Goal: Obtain resource: Obtain resource

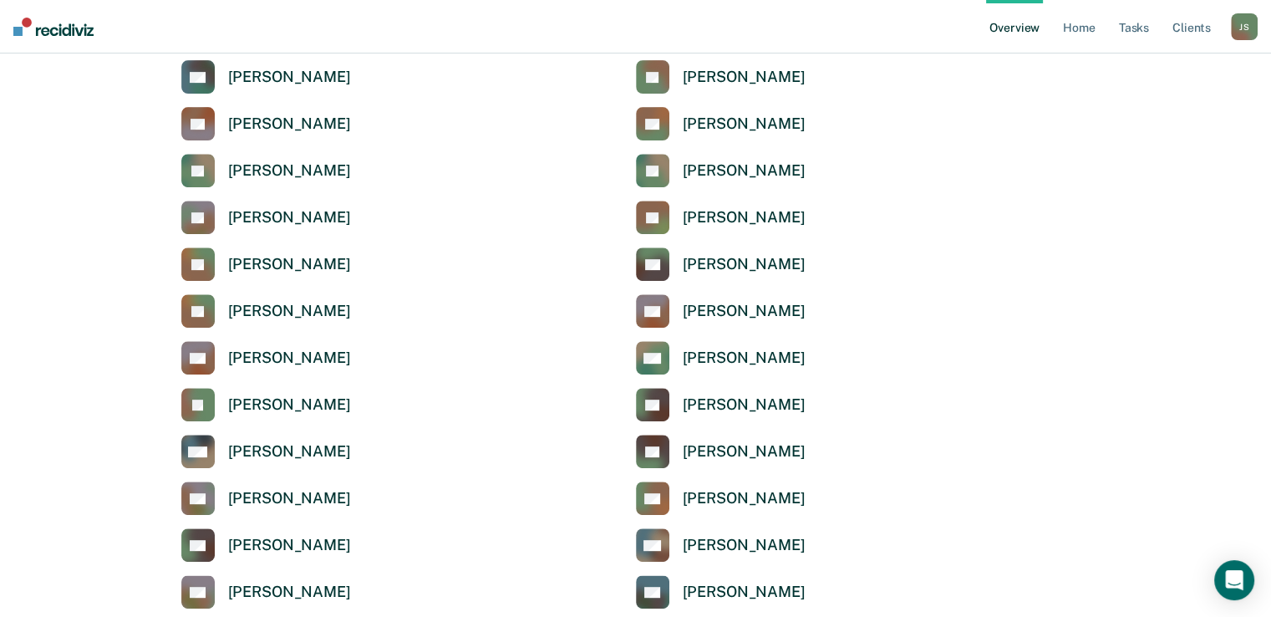
scroll to position [664, 0]
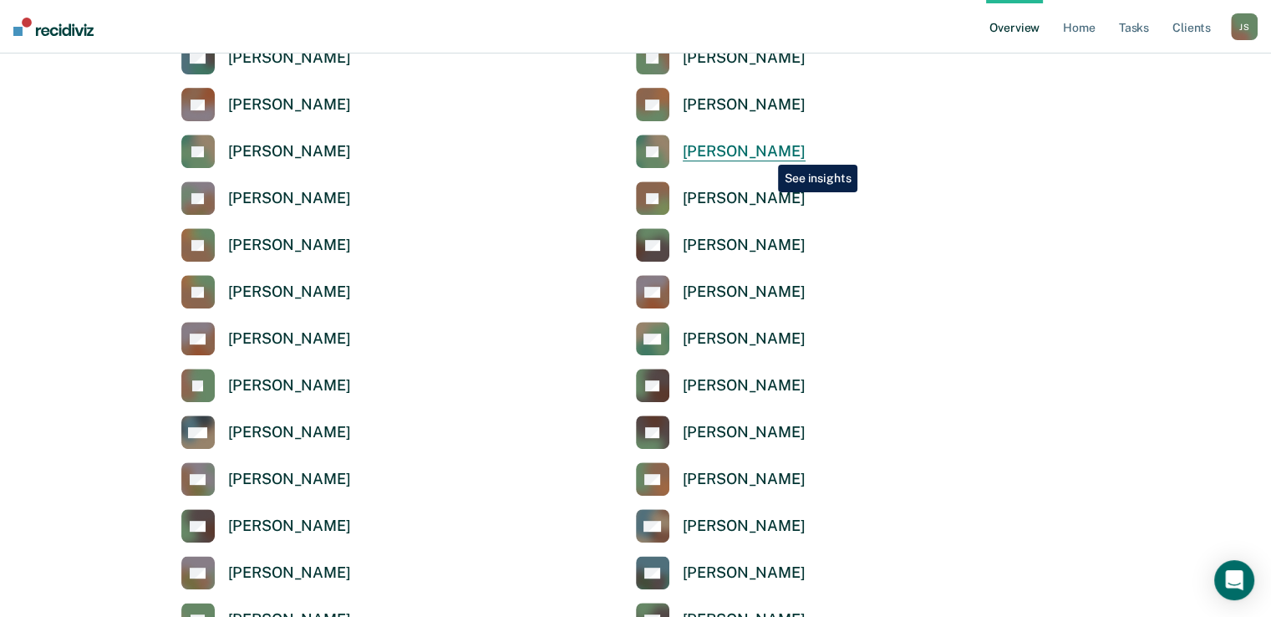
click at [765, 152] on div "[PERSON_NAME]" at bounding box center [744, 151] width 123 height 19
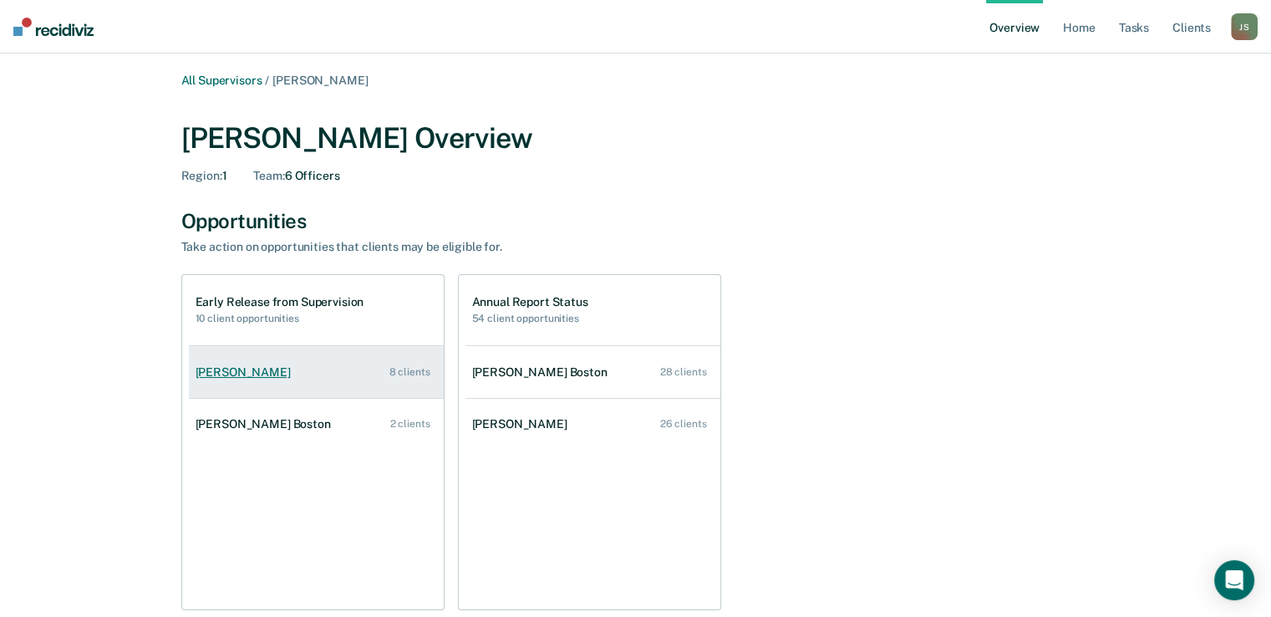
click at [411, 374] on div "8 clients" at bounding box center [409, 372] width 41 height 12
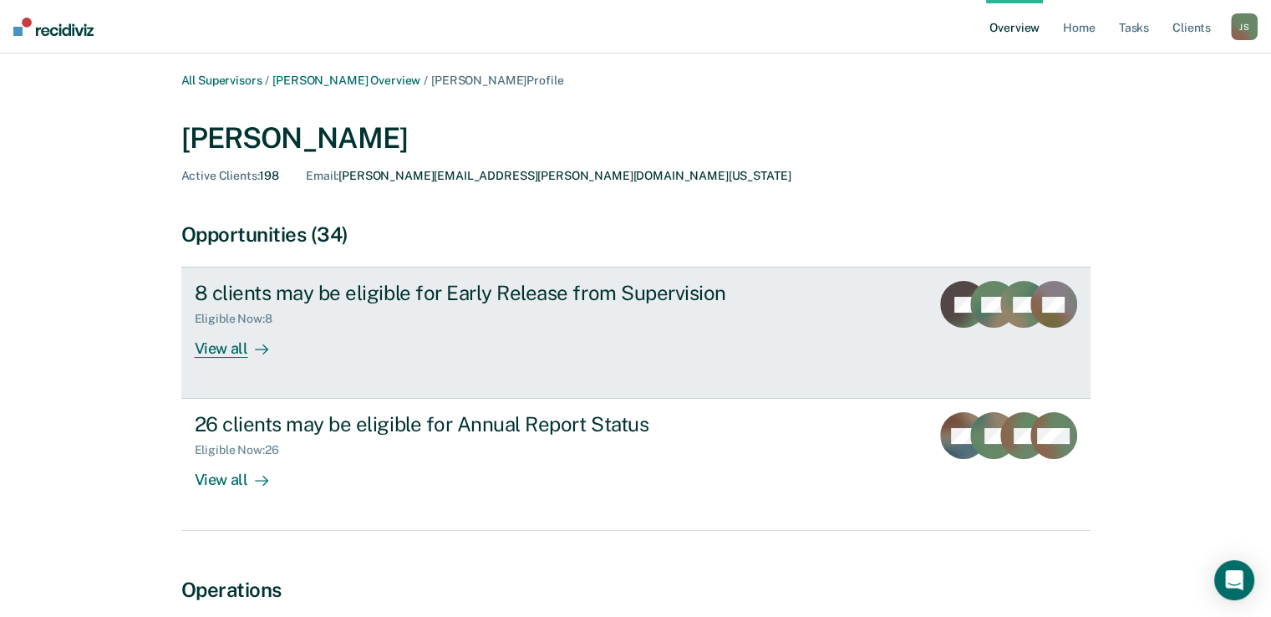
click at [209, 349] on div "View all" at bounding box center [242, 342] width 94 height 33
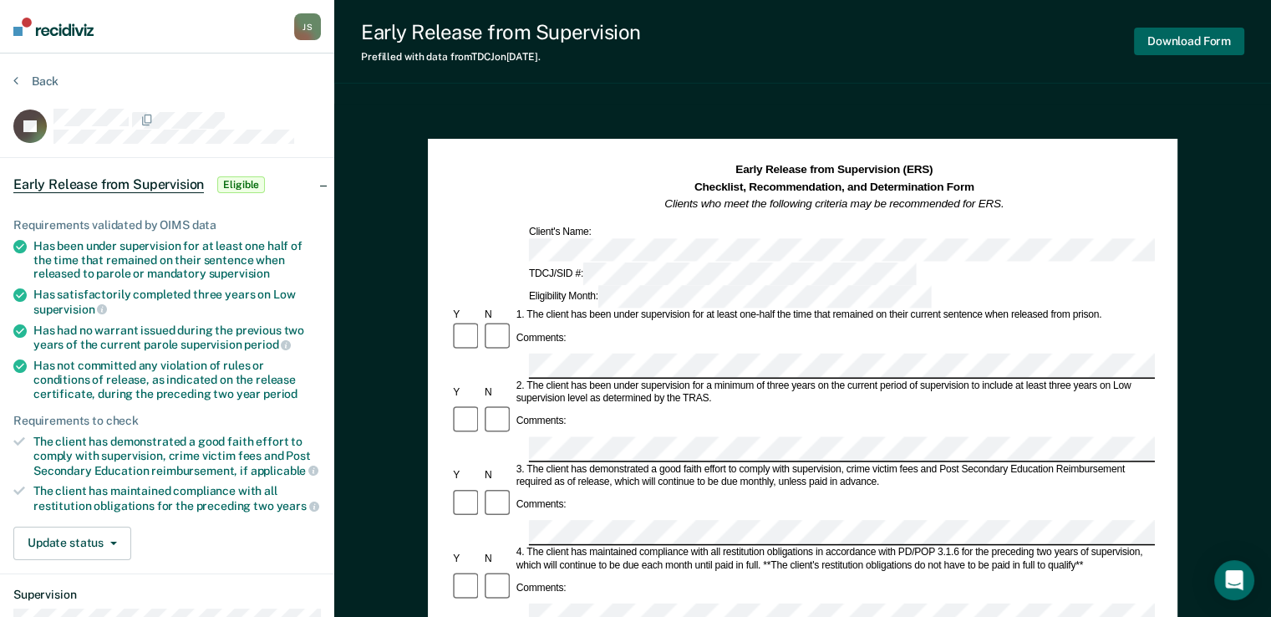
click at [1207, 48] on button "Download Form" at bounding box center [1189, 42] width 110 height 28
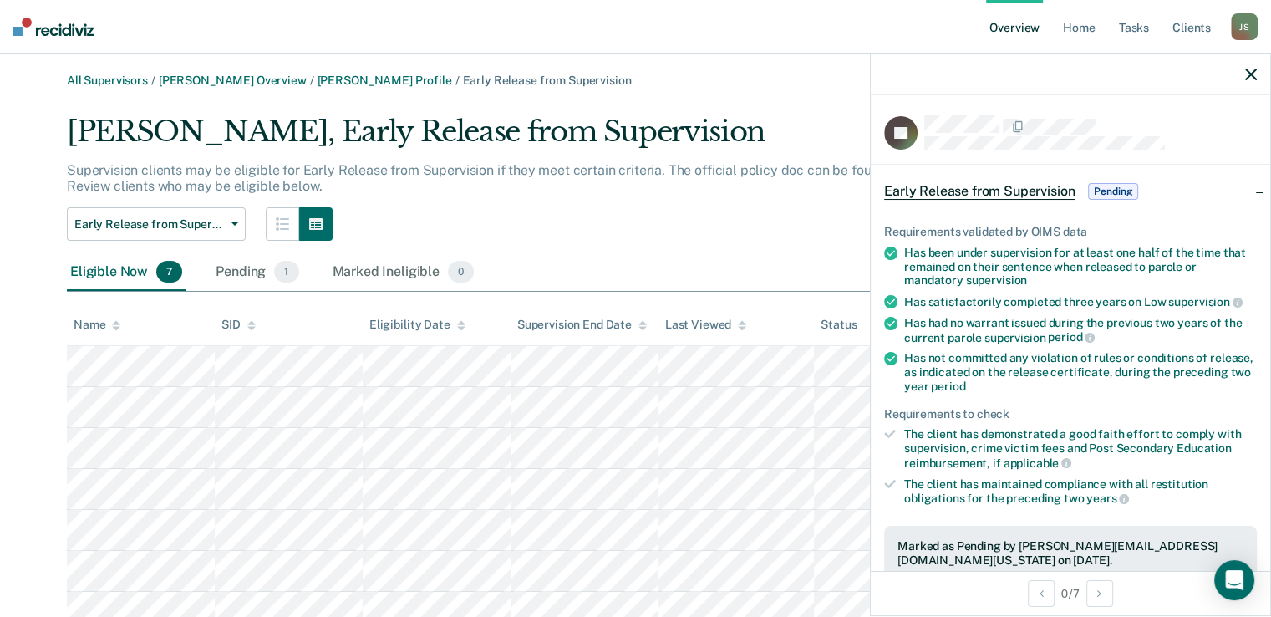
click at [1247, 67] on button "button" at bounding box center [1251, 74] width 12 height 14
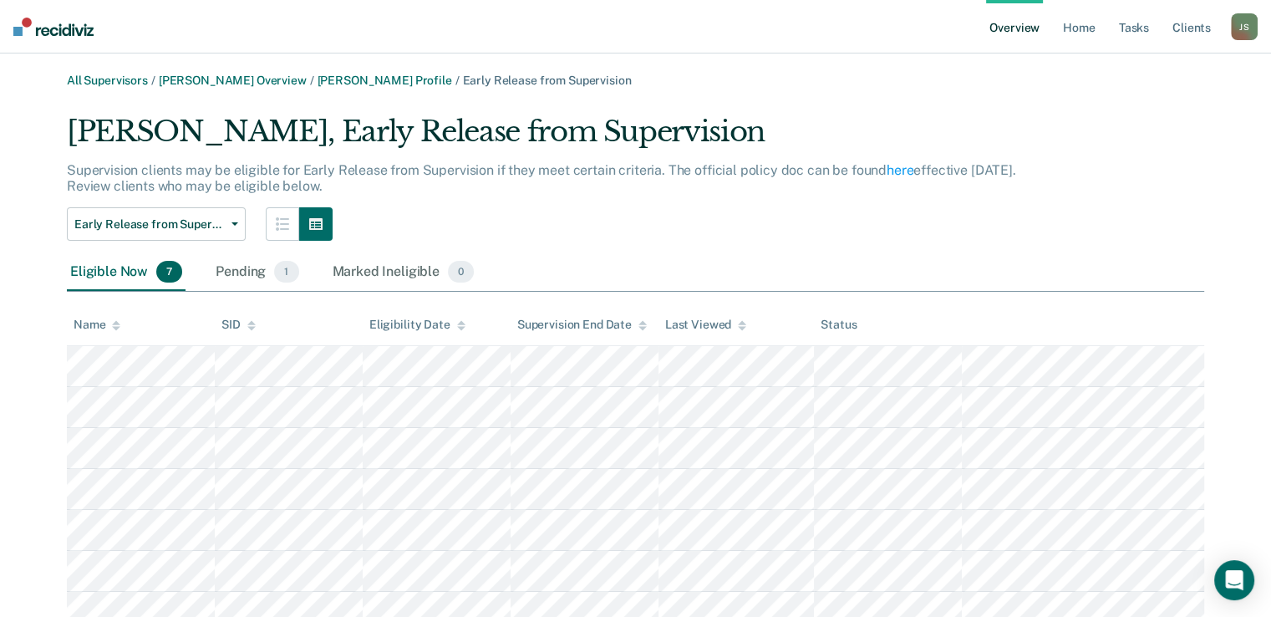
scroll to position [69, 0]
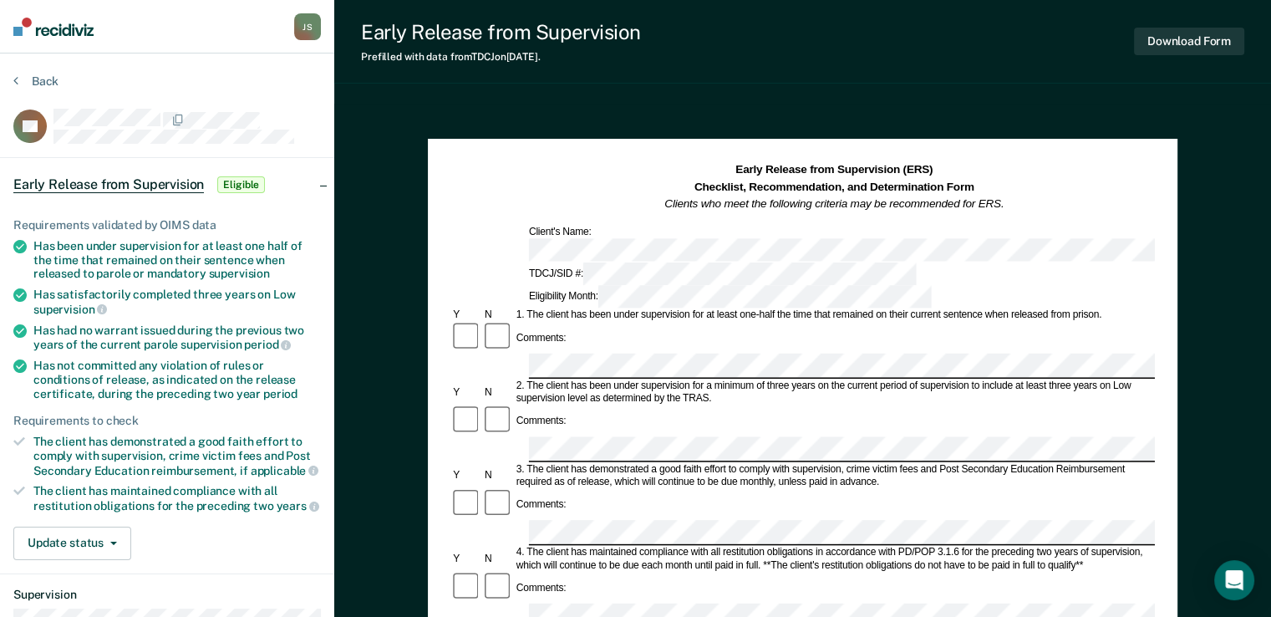
scroll to position [69, 0]
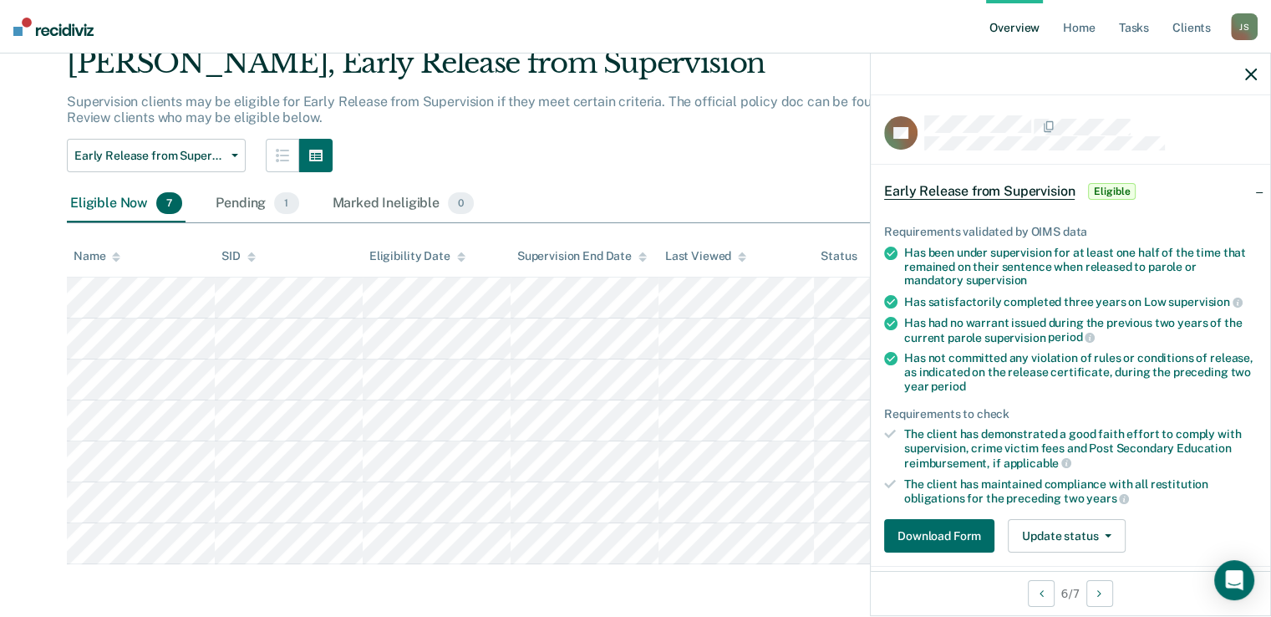
click at [1250, 81] on div at bounding box center [1070, 74] width 399 height 42
click at [1252, 69] on icon "button" at bounding box center [1251, 75] width 12 height 12
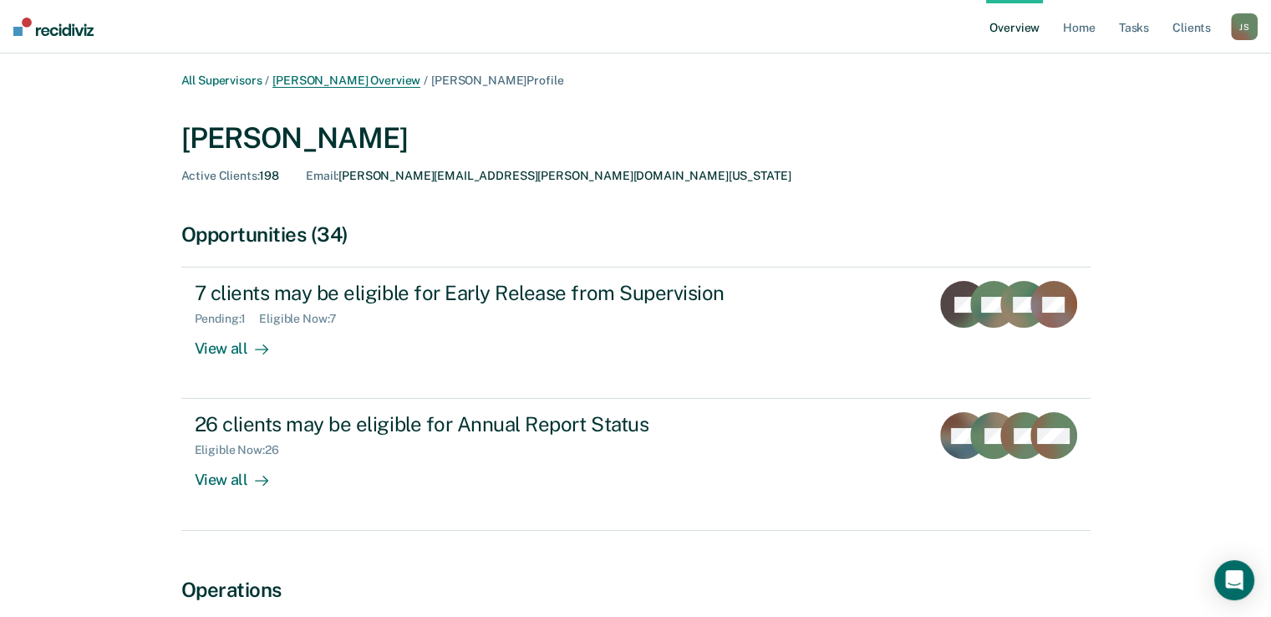
click at [359, 86] on link "[PERSON_NAME] Overview" at bounding box center [346, 81] width 148 height 14
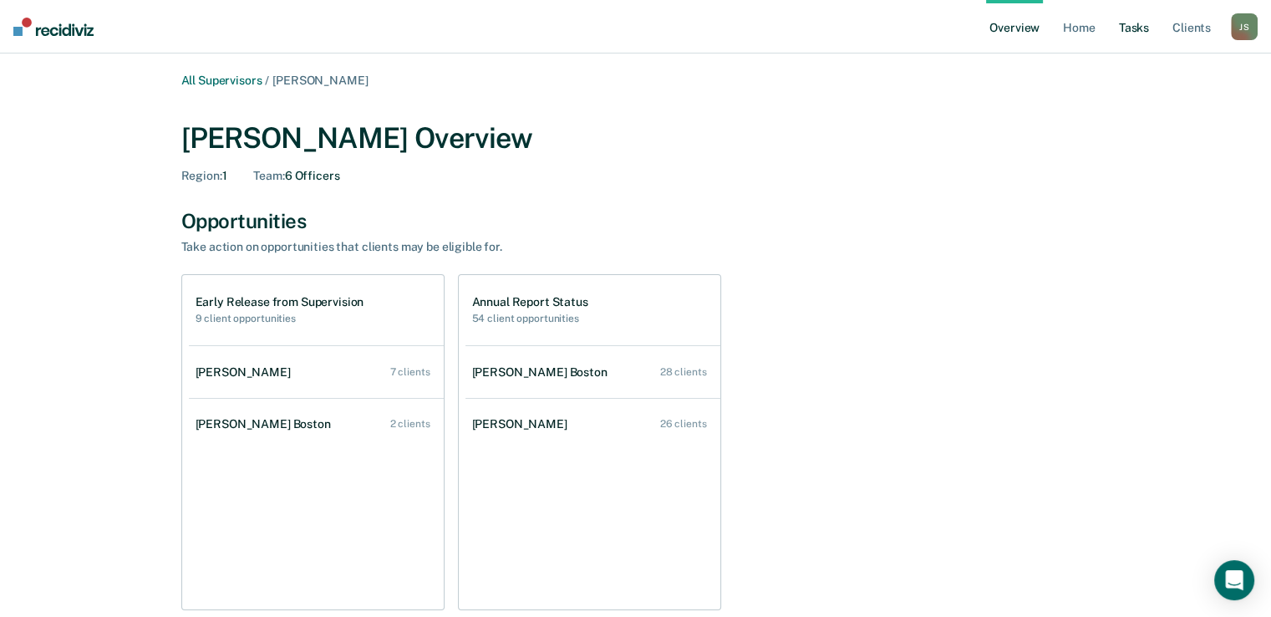
click at [1139, 28] on link "Tasks" at bounding box center [1134, 26] width 37 height 53
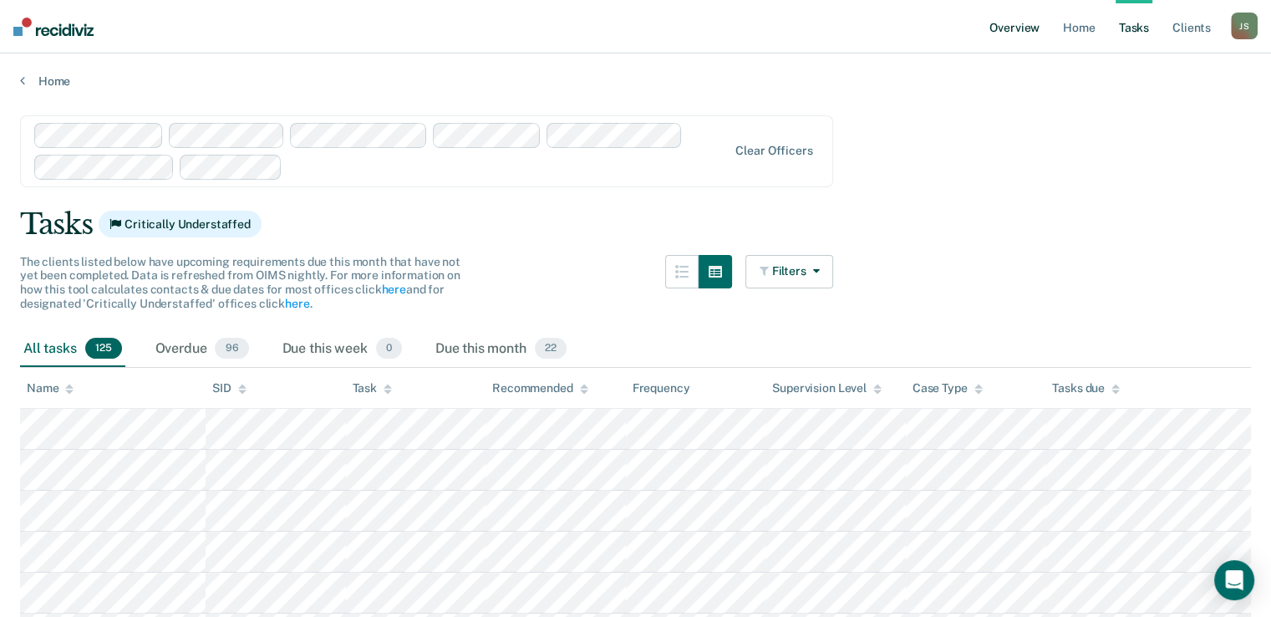
click at [1027, 31] on link "Overview" at bounding box center [1014, 26] width 57 height 53
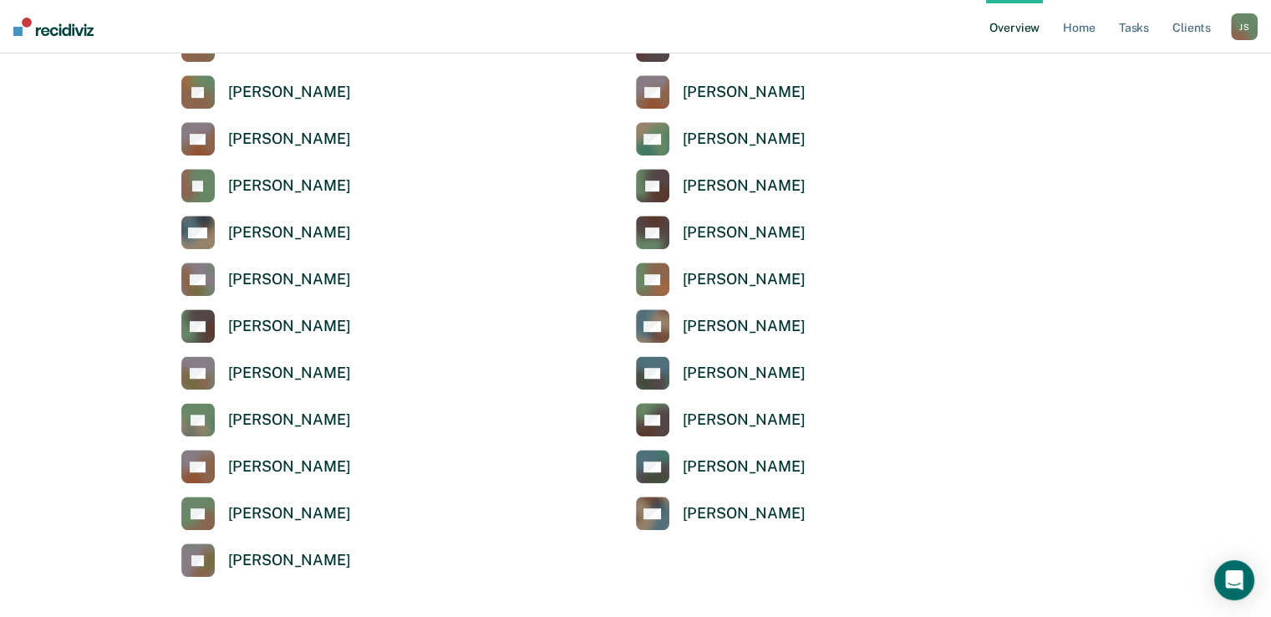
scroll to position [873, 0]
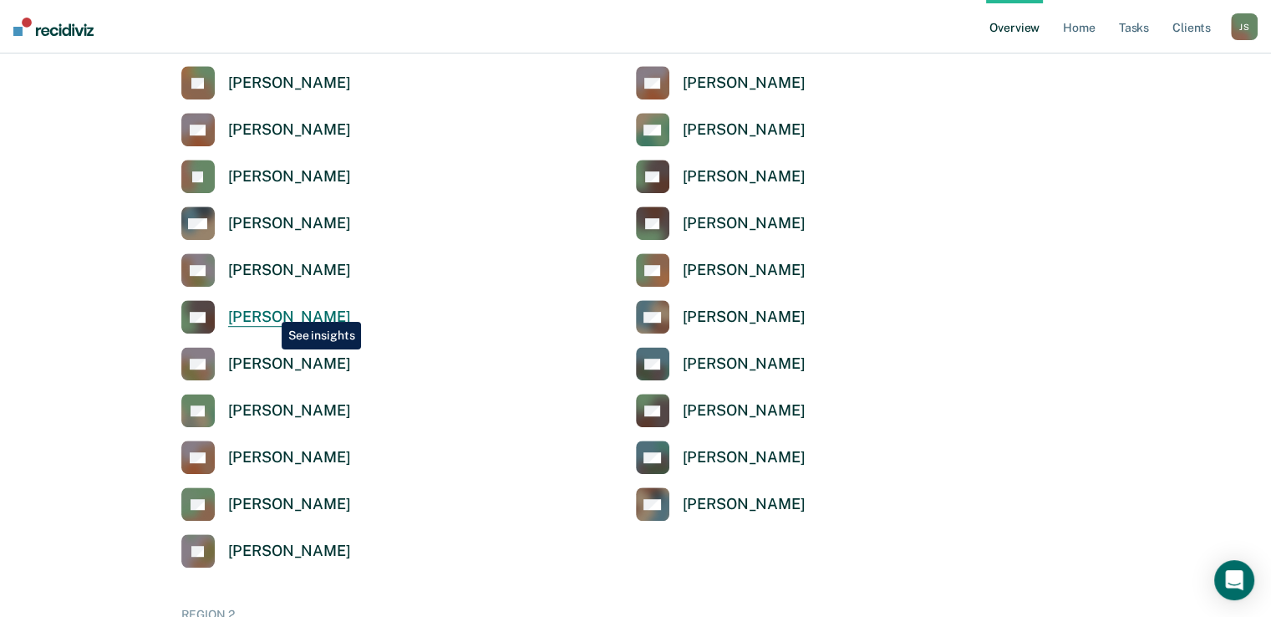
click at [269, 309] on div "[PERSON_NAME]" at bounding box center [289, 316] width 123 height 19
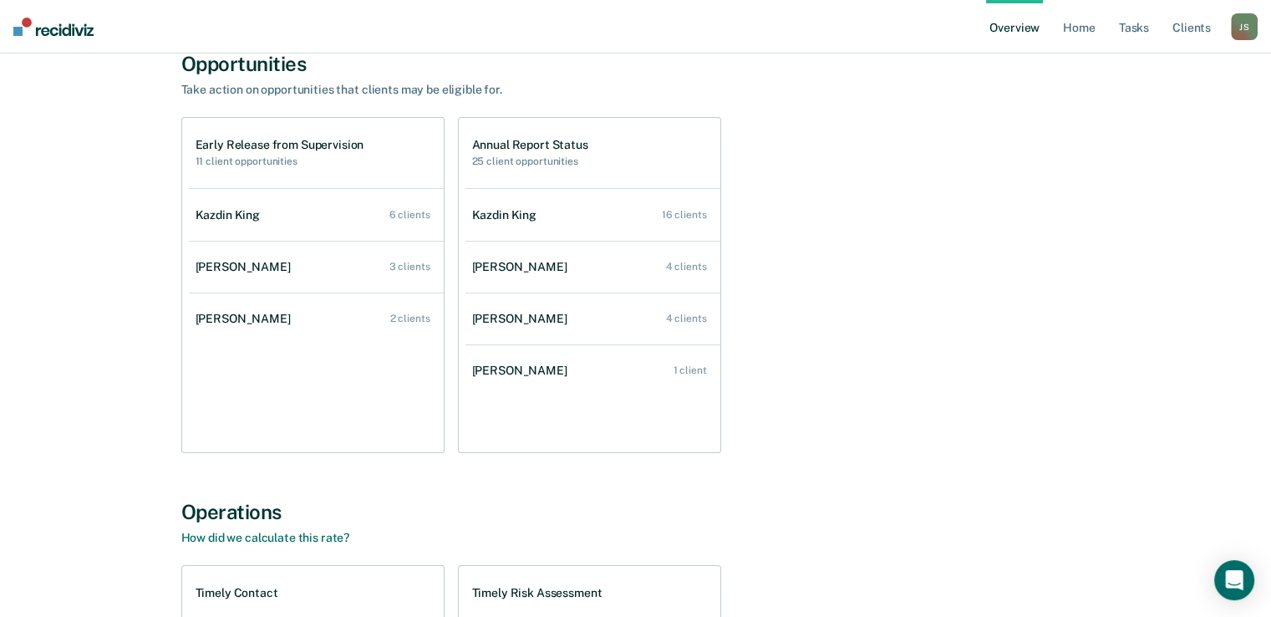
scroll to position [193, 0]
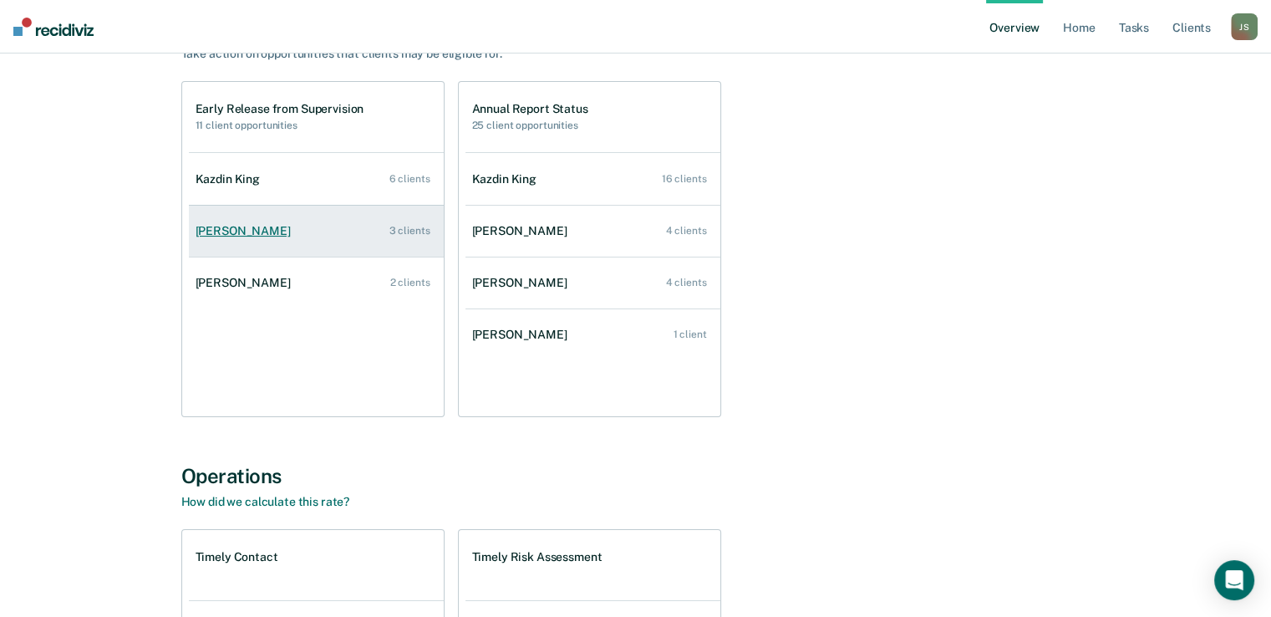
click at [247, 236] on div "[PERSON_NAME]" at bounding box center [247, 231] width 102 height 14
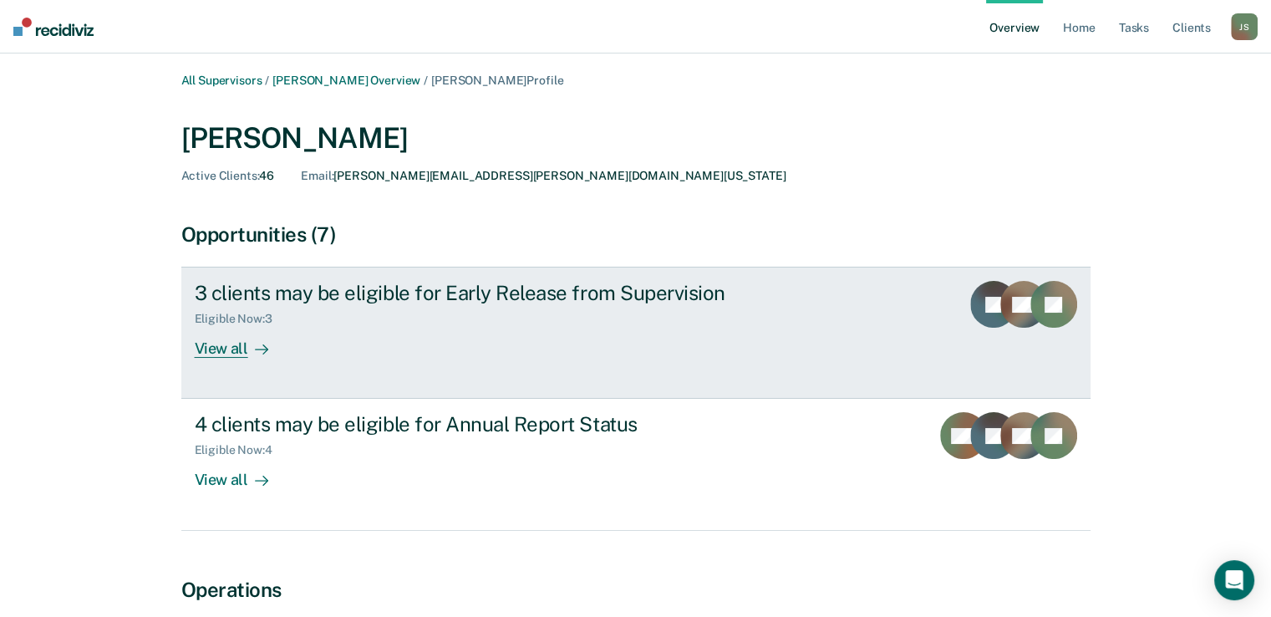
click at [231, 350] on div "View all" at bounding box center [242, 342] width 94 height 33
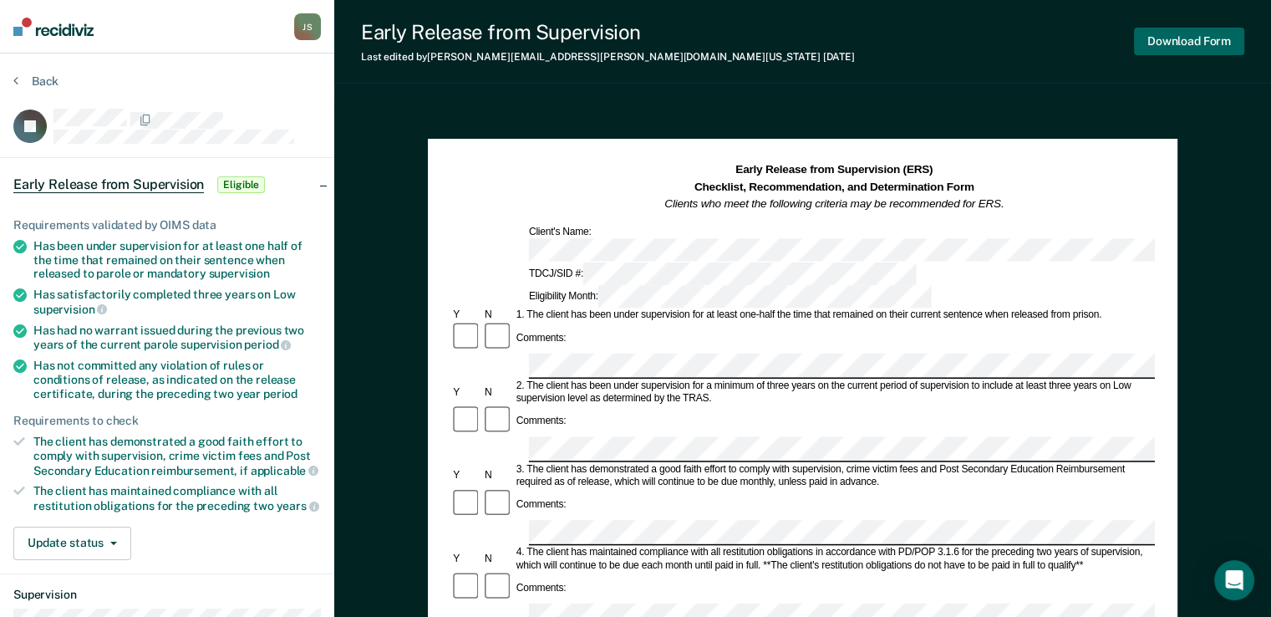
click at [1200, 37] on button "Download Form" at bounding box center [1189, 42] width 110 height 28
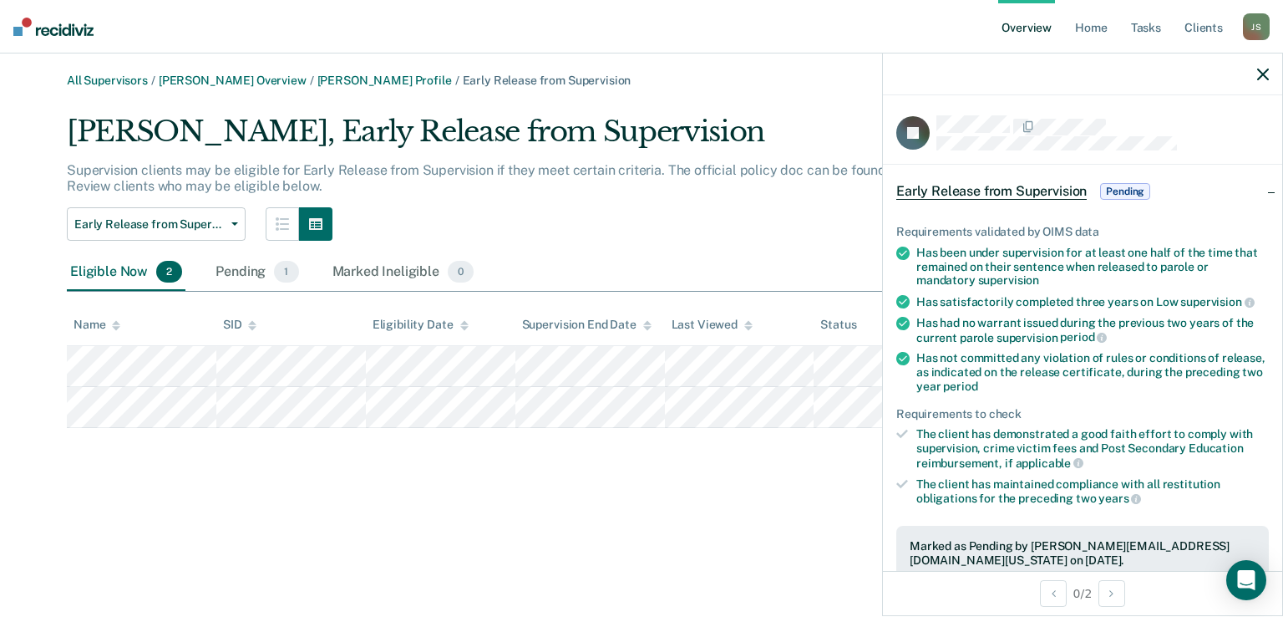
click at [1271, 78] on div at bounding box center [1082, 74] width 399 height 42
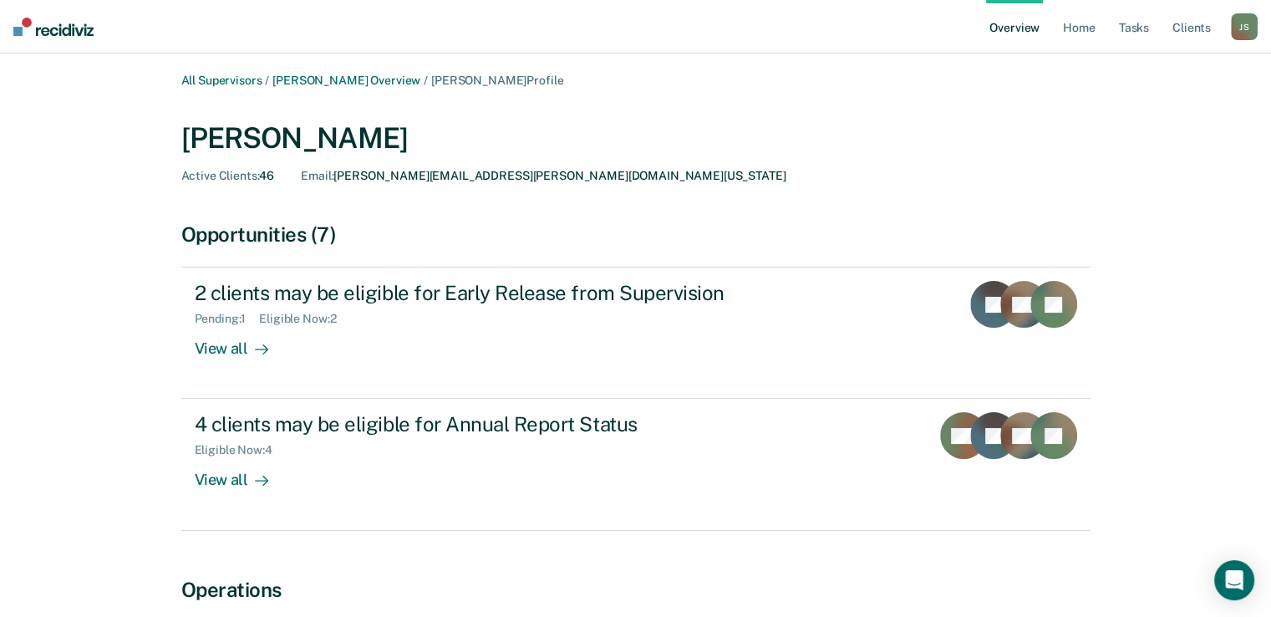
scroll to position [193, 0]
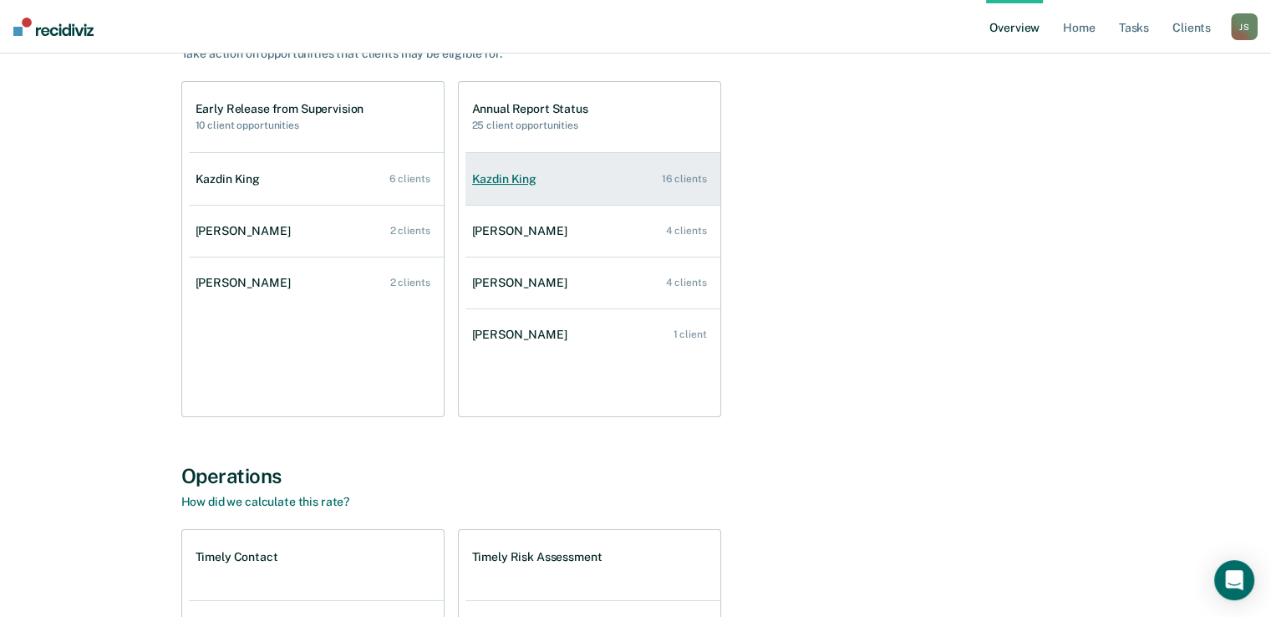
click at [509, 180] on div "Kazdin King" at bounding box center [507, 179] width 71 height 14
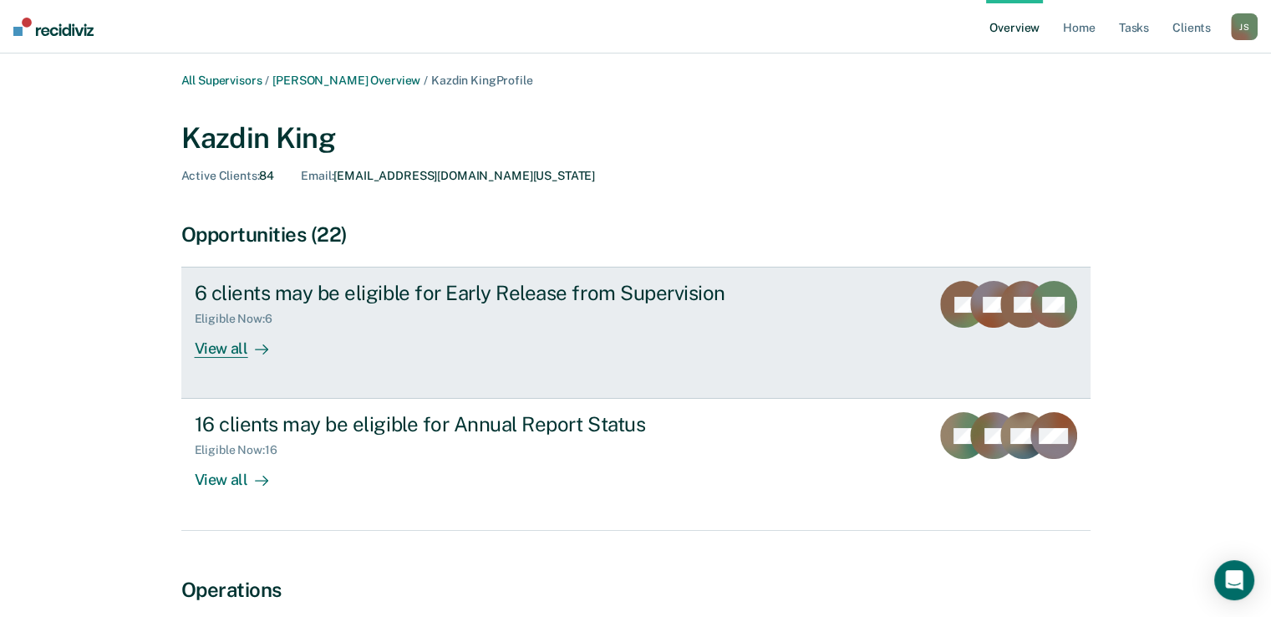
click at [221, 348] on div "View all" at bounding box center [242, 342] width 94 height 33
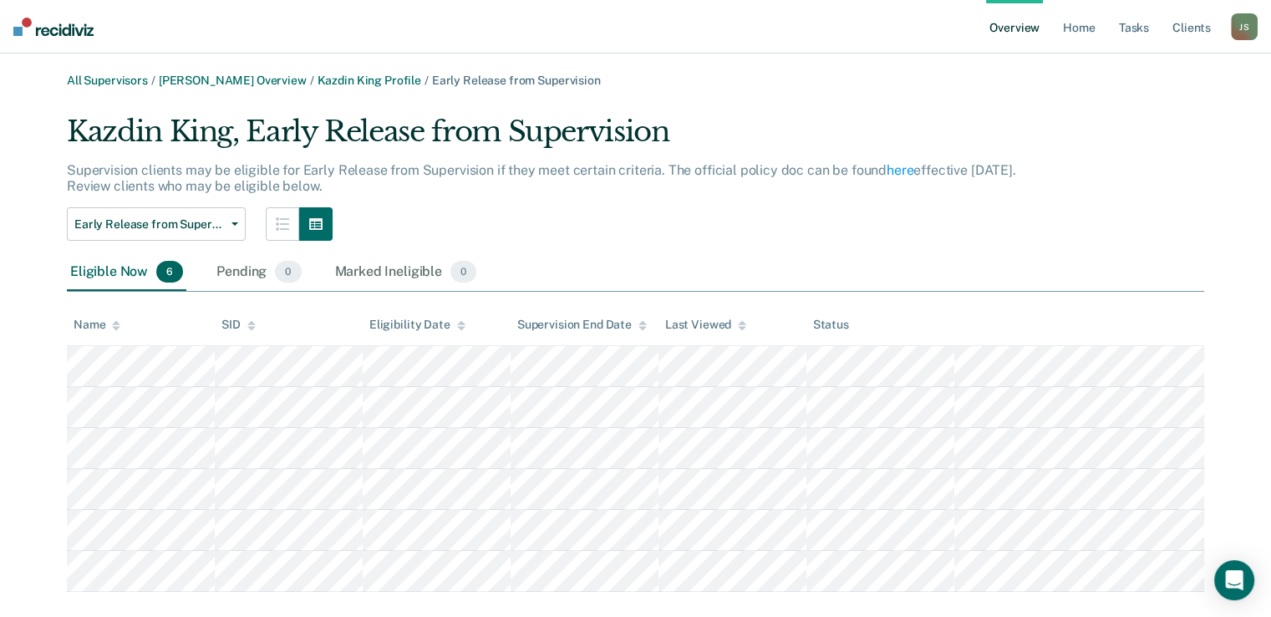
scroll to position [28, 0]
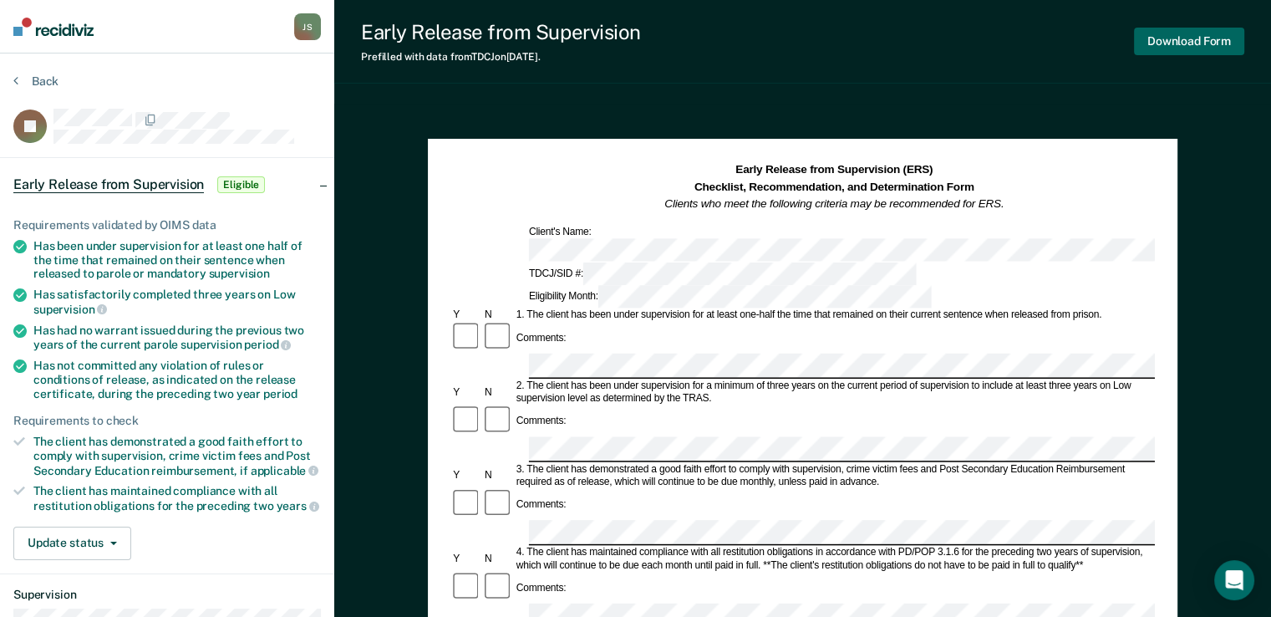
click at [1201, 29] on button "Download Form" at bounding box center [1189, 42] width 110 height 28
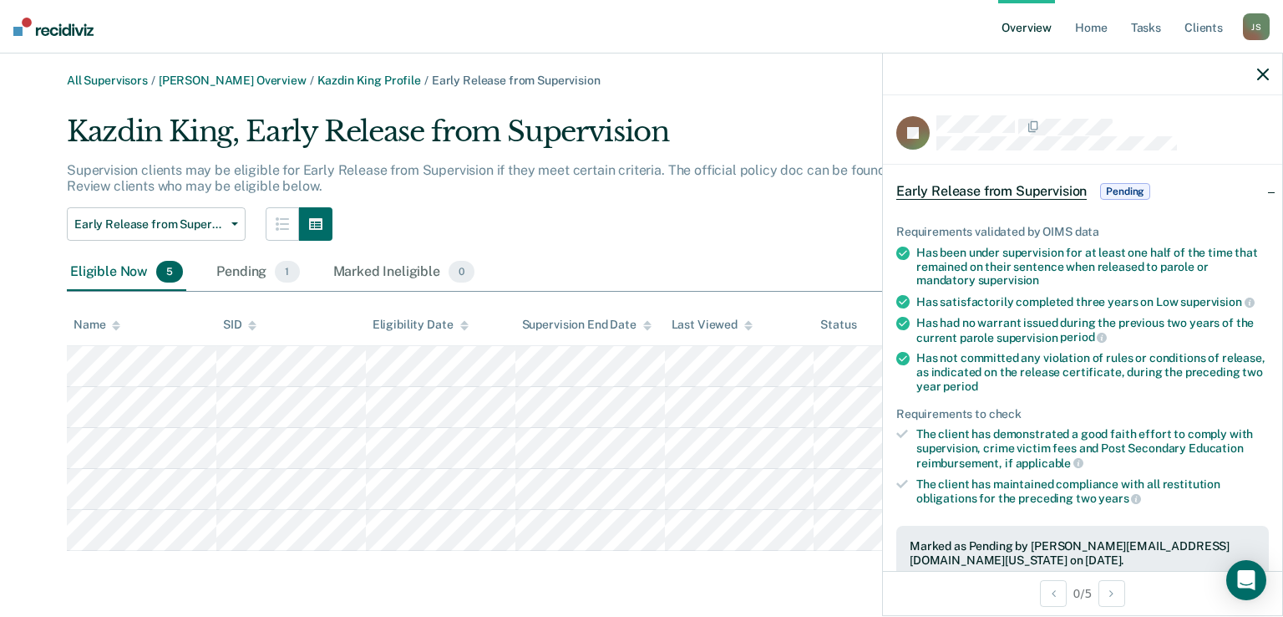
click at [1260, 73] on icon "button" at bounding box center [1264, 75] width 12 height 12
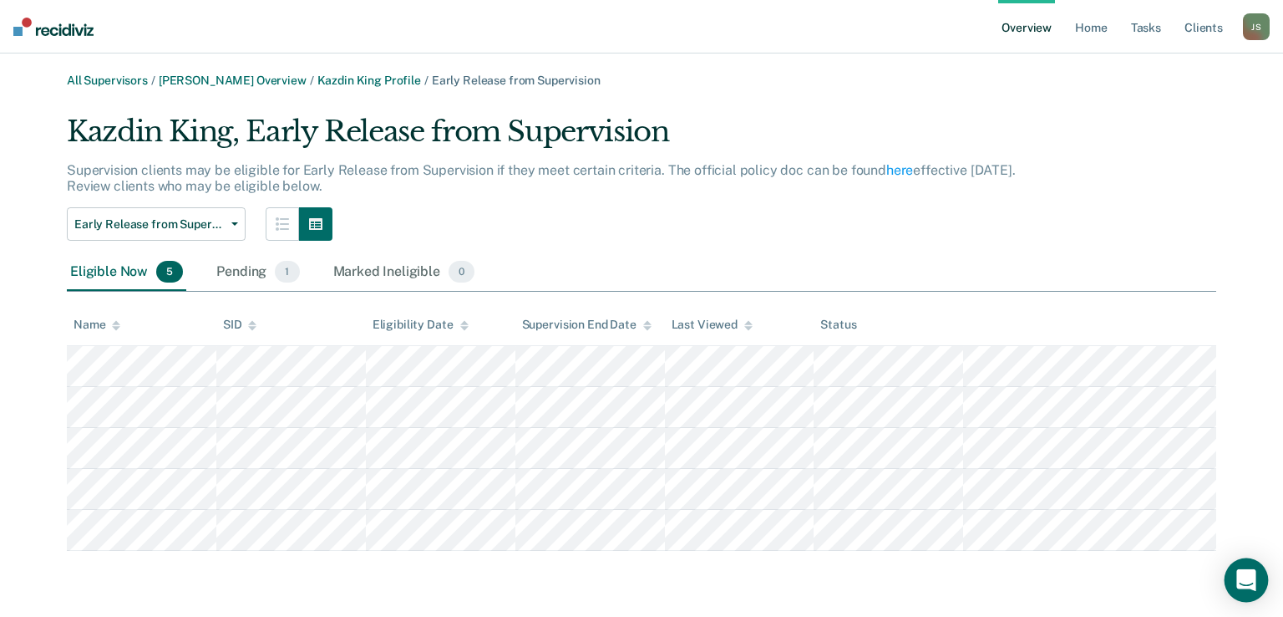
click at [1245, 579] on icon "Open Intercom Messenger" at bounding box center [1246, 580] width 19 height 22
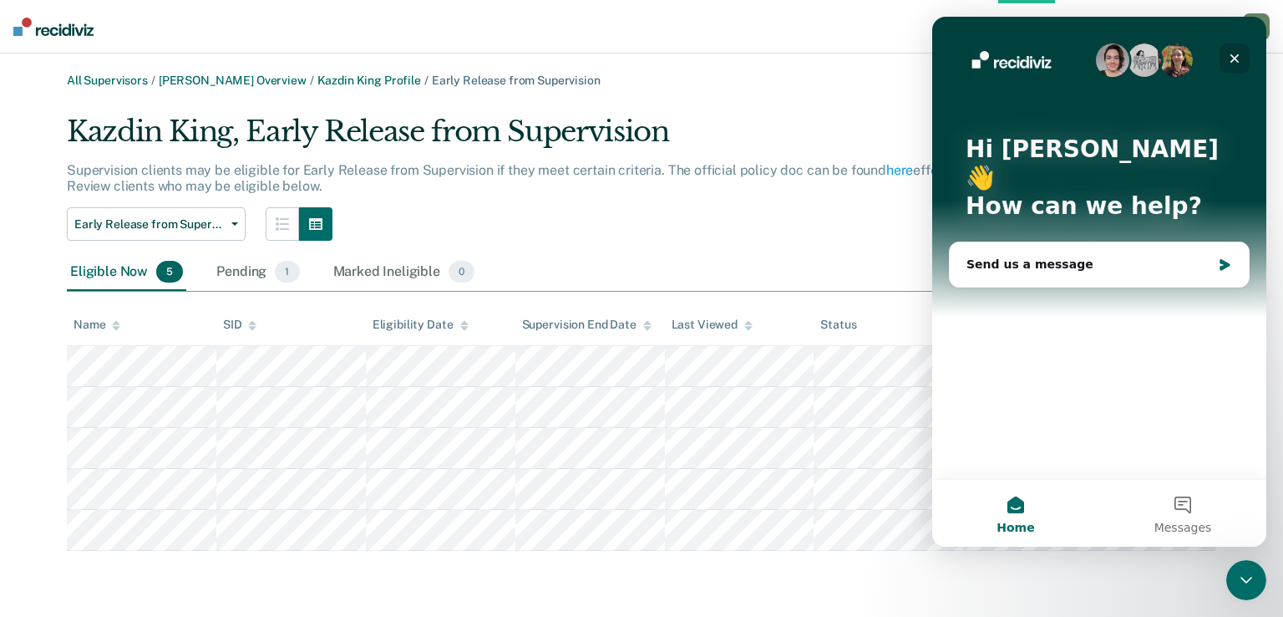
click at [1237, 48] on div "Close" at bounding box center [1235, 58] width 30 height 30
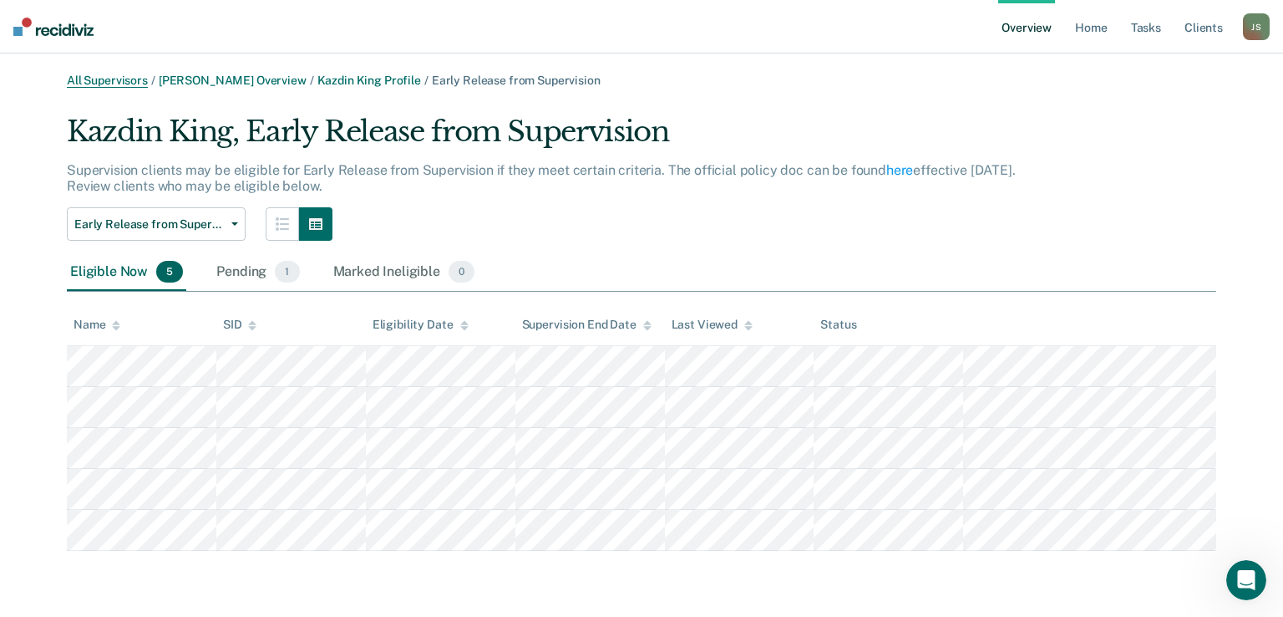
click at [125, 81] on link "All Supervisors" at bounding box center [107, 81] width 81 height 14
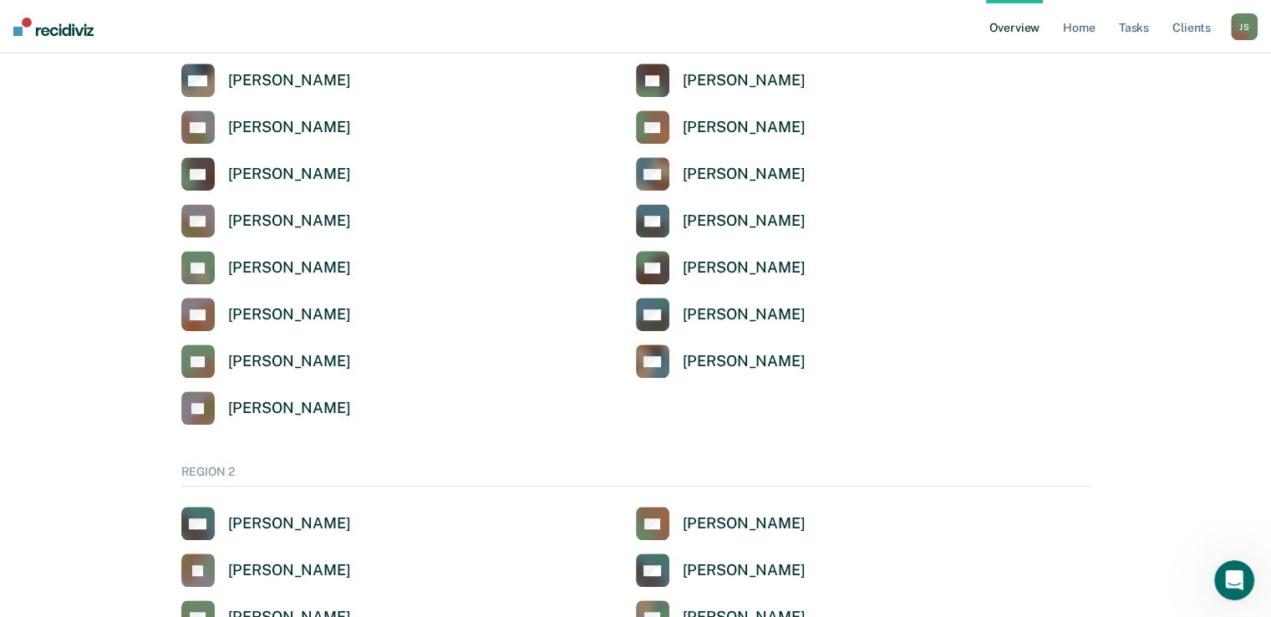
scroll to position [1055, 0]
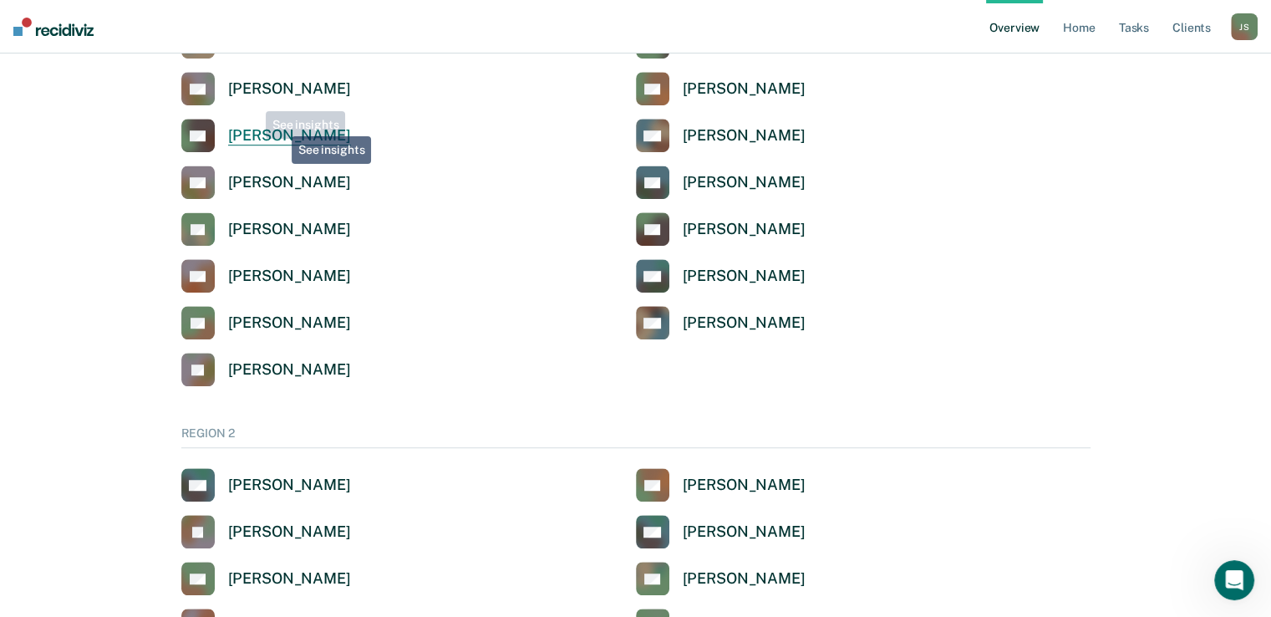
click at [280, 124] on link "[PERSON_NAME]" at bounding box center [266, 135] width 170 height 33
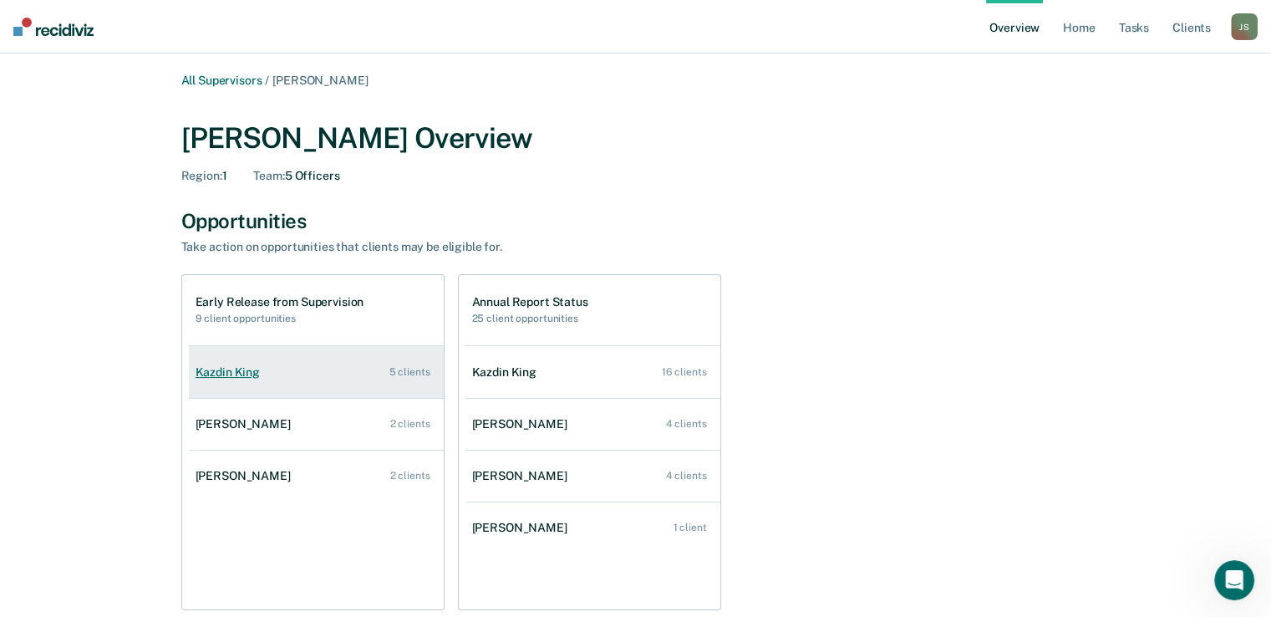
click at [404, 369] on div "5 clients" at bounding box center [409, 372] width 41 height 12
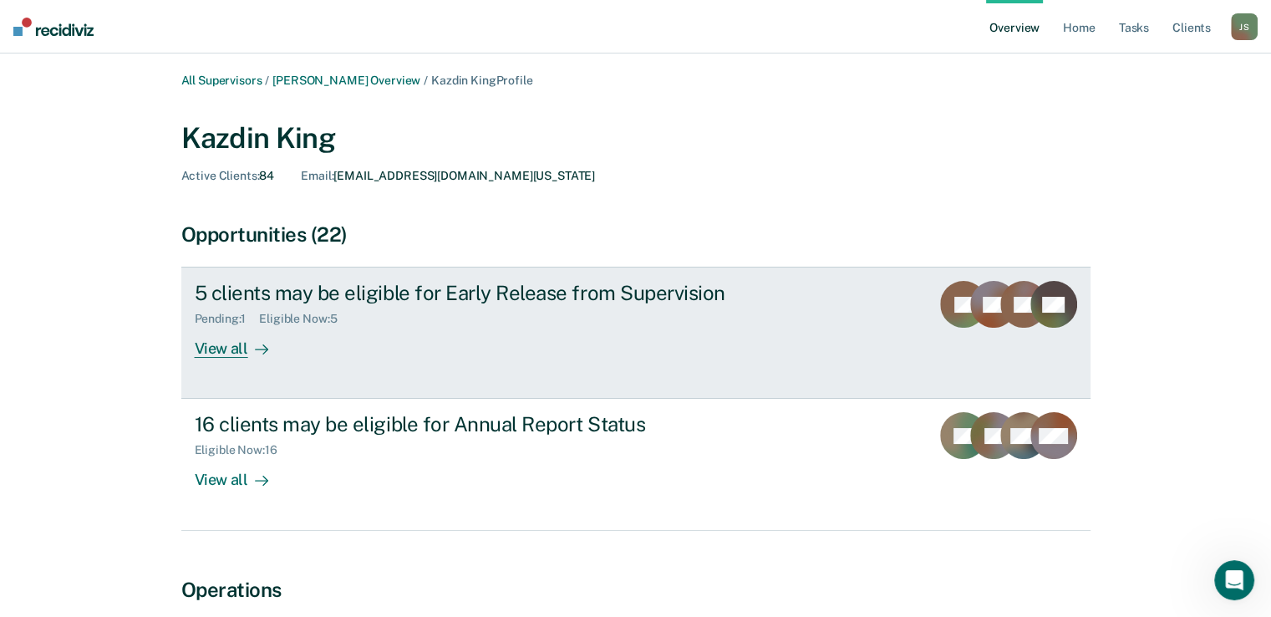
click at [231, 349] on div "View all" at bounding box center [242, 342] width 94 height 33
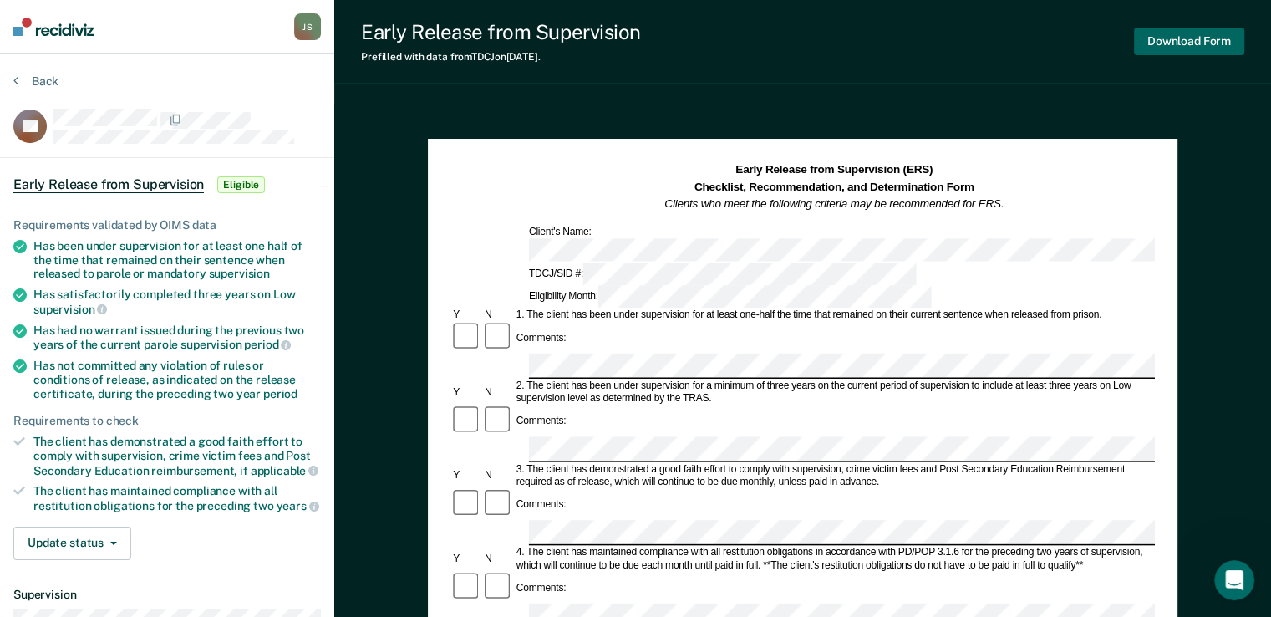
click at [1192, 41] on button "Download Form" at bounding box center [1189, 42] width 110 height 28
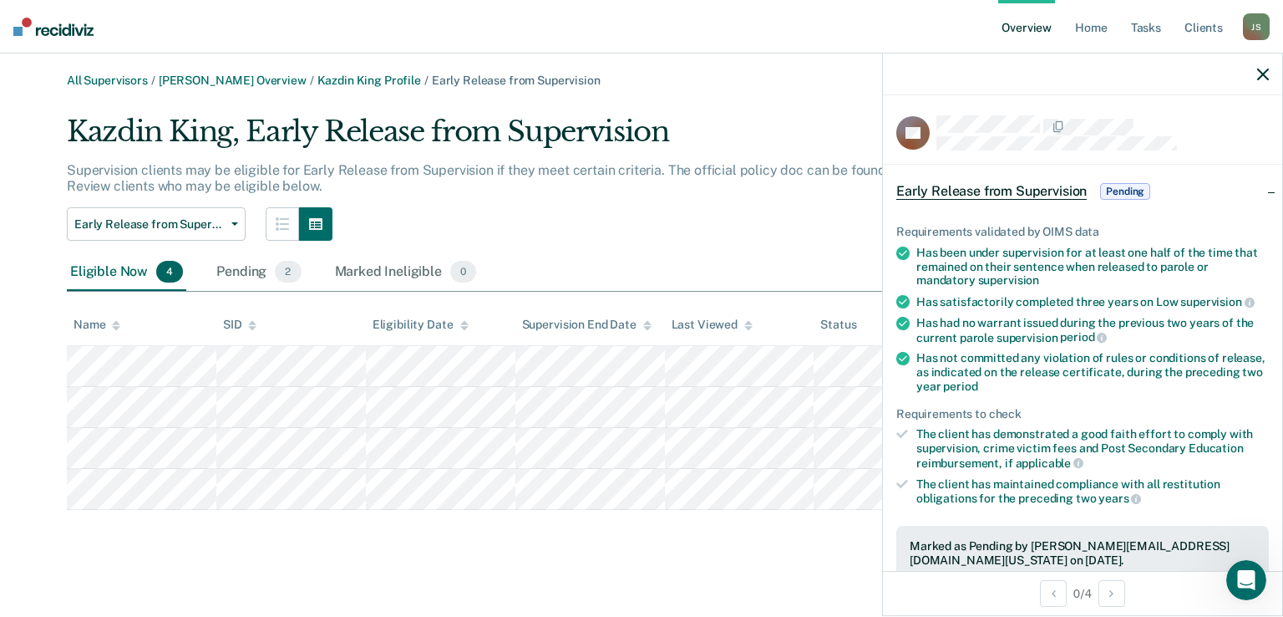
click at [1273, 74] on div at bounding box center [1082, 74] width 399 height 42
click at [1264, 79] on icon "button" at bounding box center [1264, 75] width 12 height 12
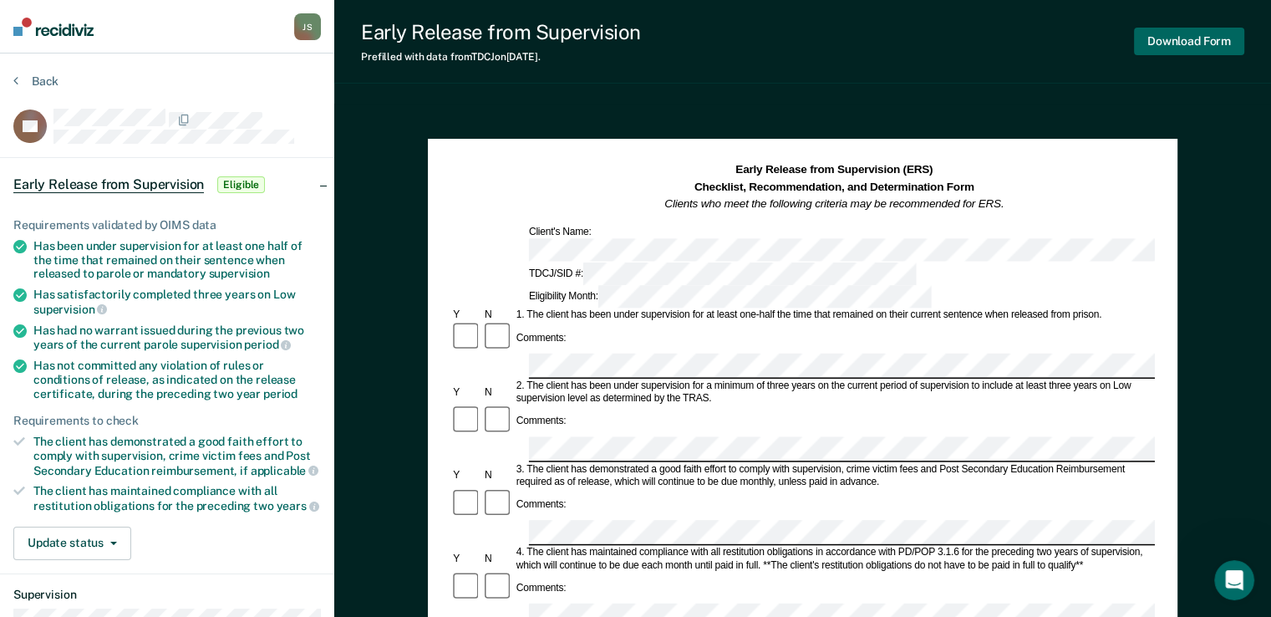
click at [1191, 34] on button "Download Form" at bounding box center [1189, 42] width 110 height 28
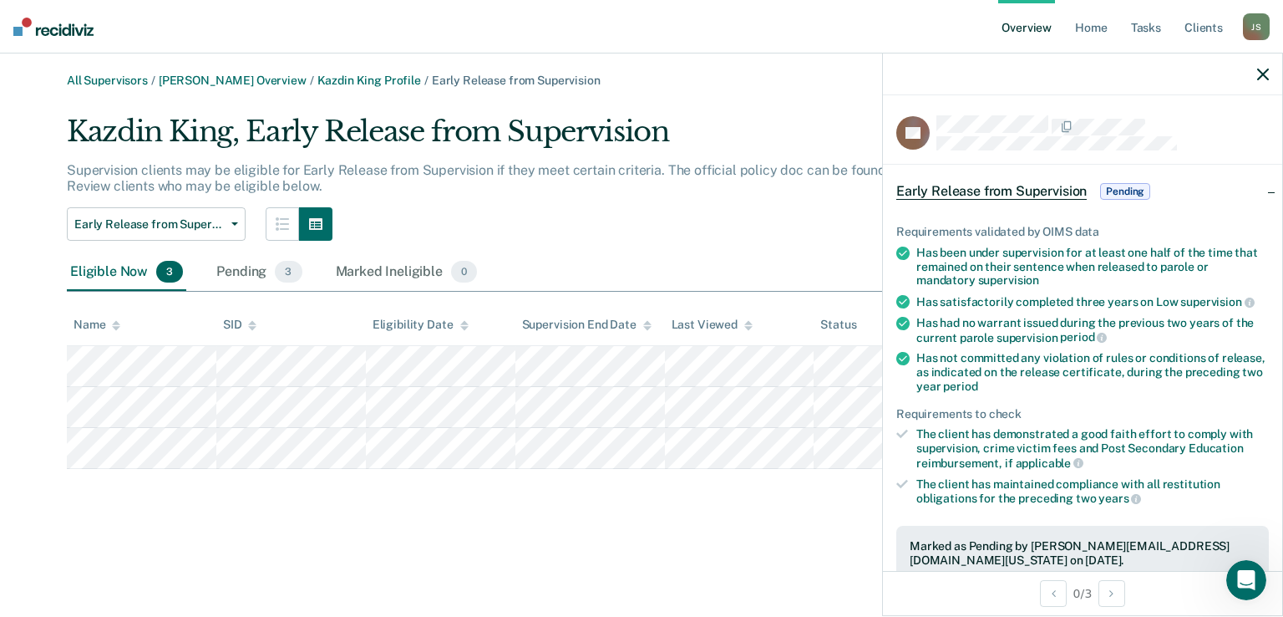
click at [1268, 77] on icon "button" at bounding box center [1264, 75] width 12 height 12
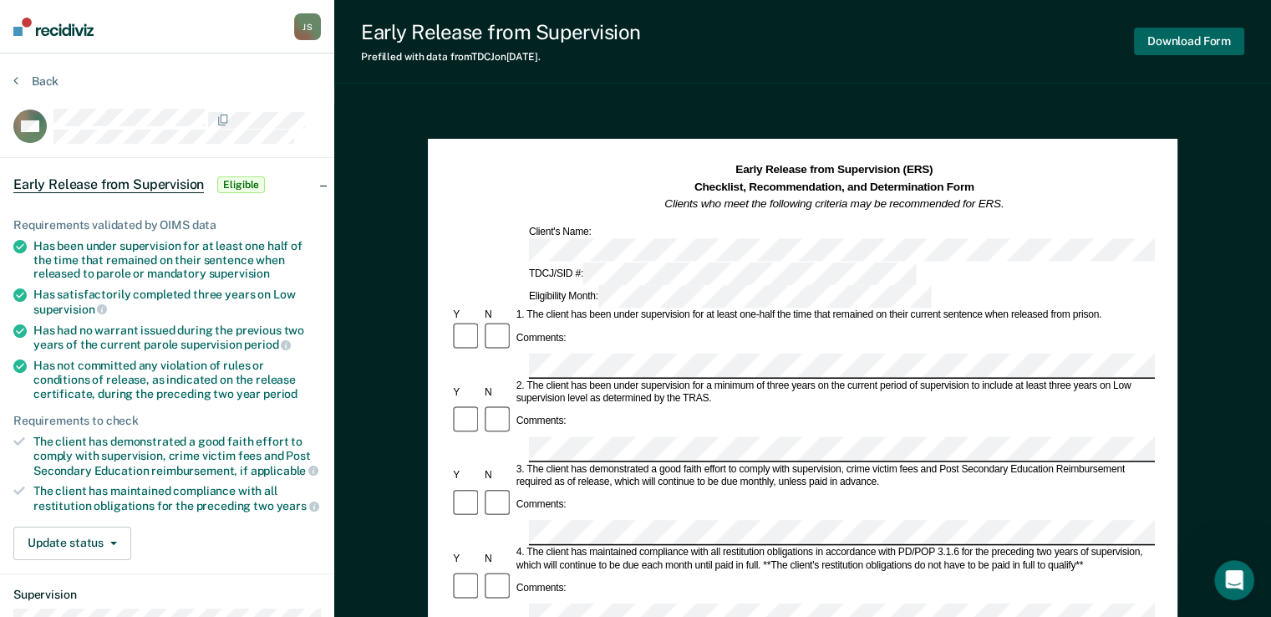
click at [1211, 51] on button "Download Form" at bounding box center [1189, 42] width 110 height 28
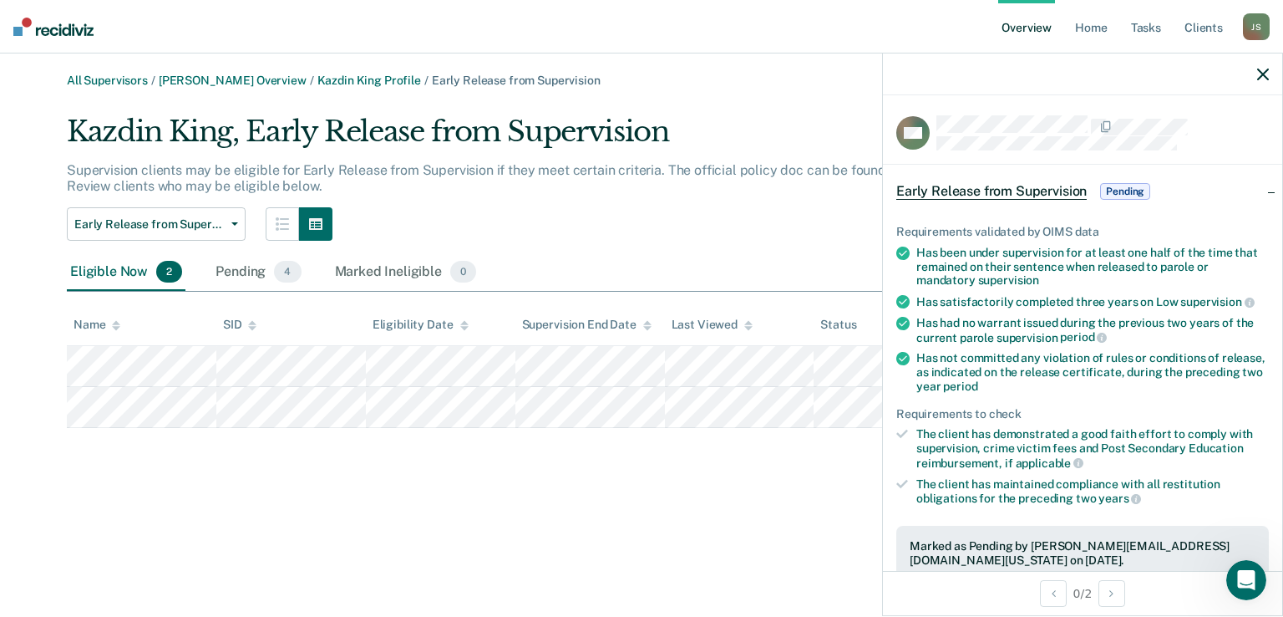
click at [754, 221] on div "Early Release from Supervision Annual Report Status Early Release from Supervis…" at bounding box center [548, 223] width 963 height 33
click at [1270, 72] on div at bounding box center [1082, 74] width 399 height 42
click at [1264, 74] on icon "button" at bounding box center [1264, 75] width 12 height 12
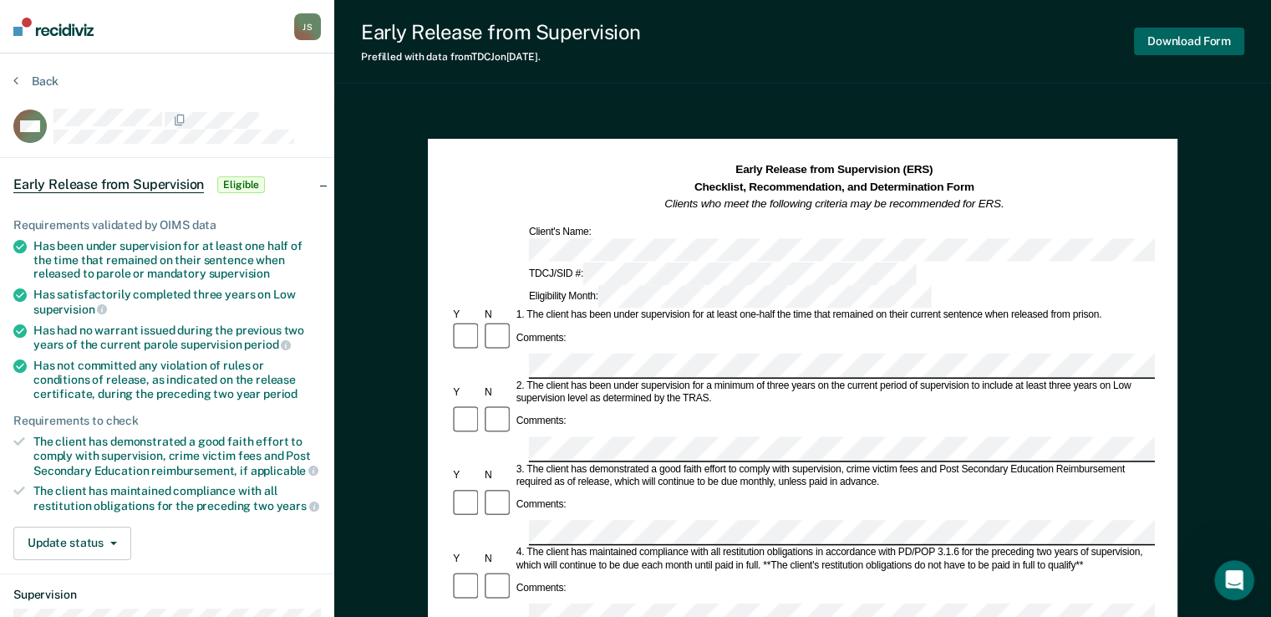
click at [1197, 43] on button "Download Form" at bounding box center [1189, 42] width 110 height 28
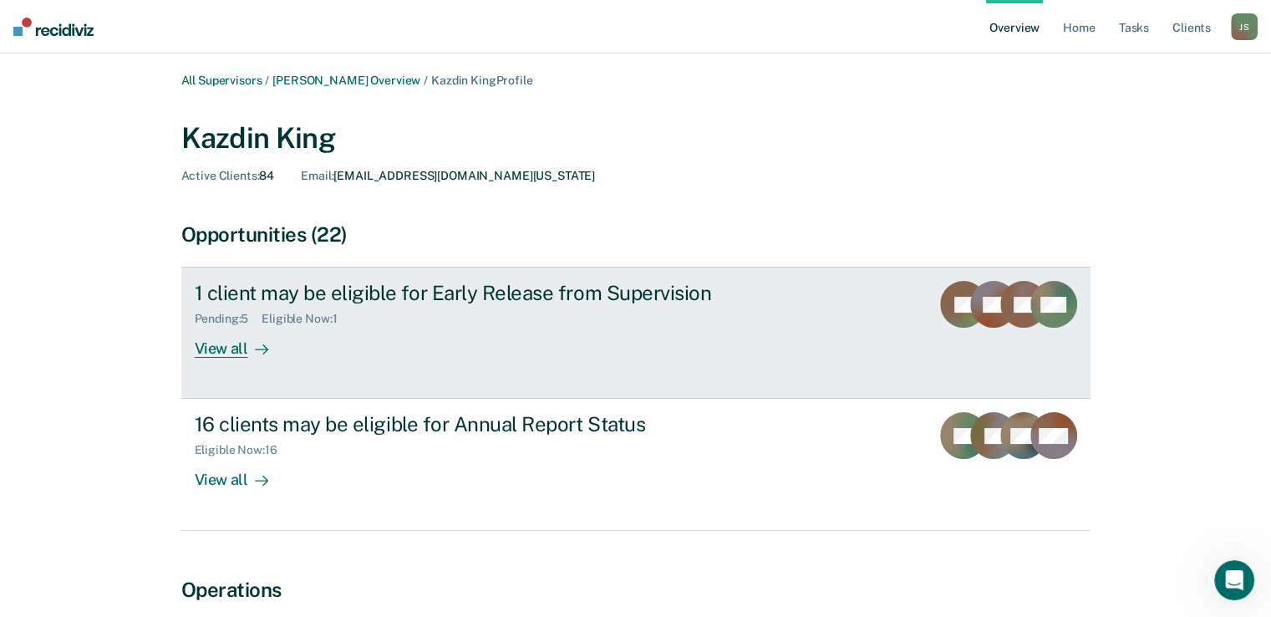
click at [243, 348] on div "View all" at bounding box center [242, 342] width 94 height 33
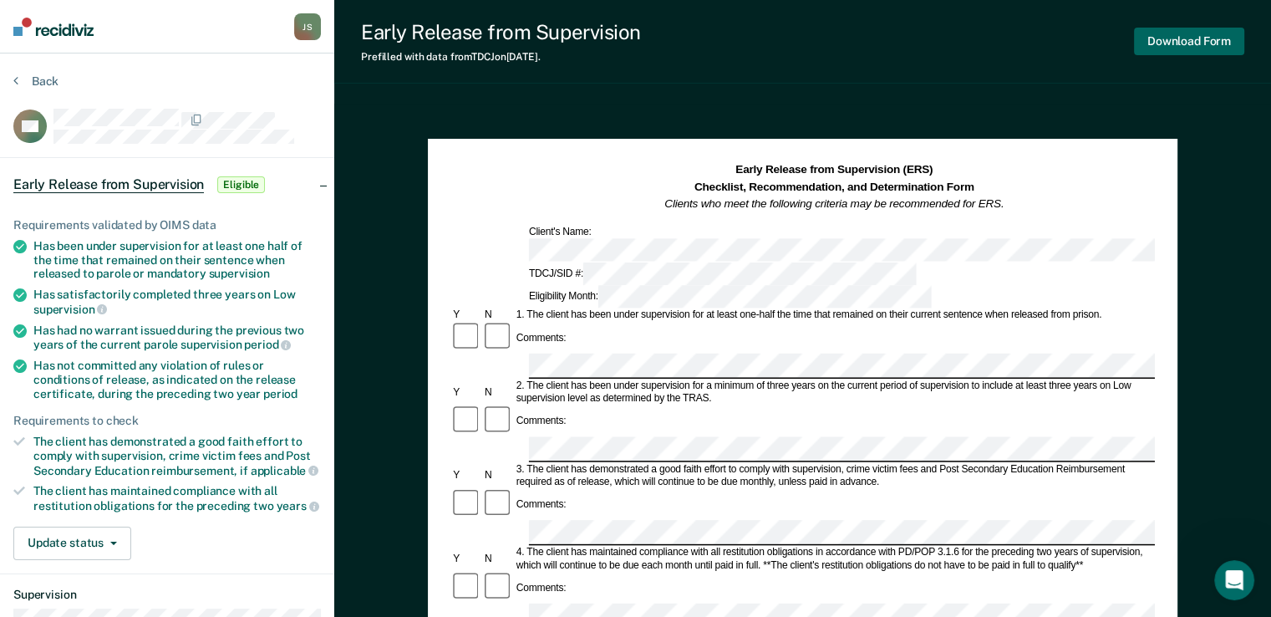
click at [1217, 44] on button "Download Form" at bounding box center [1189, 42] width 110 height 28
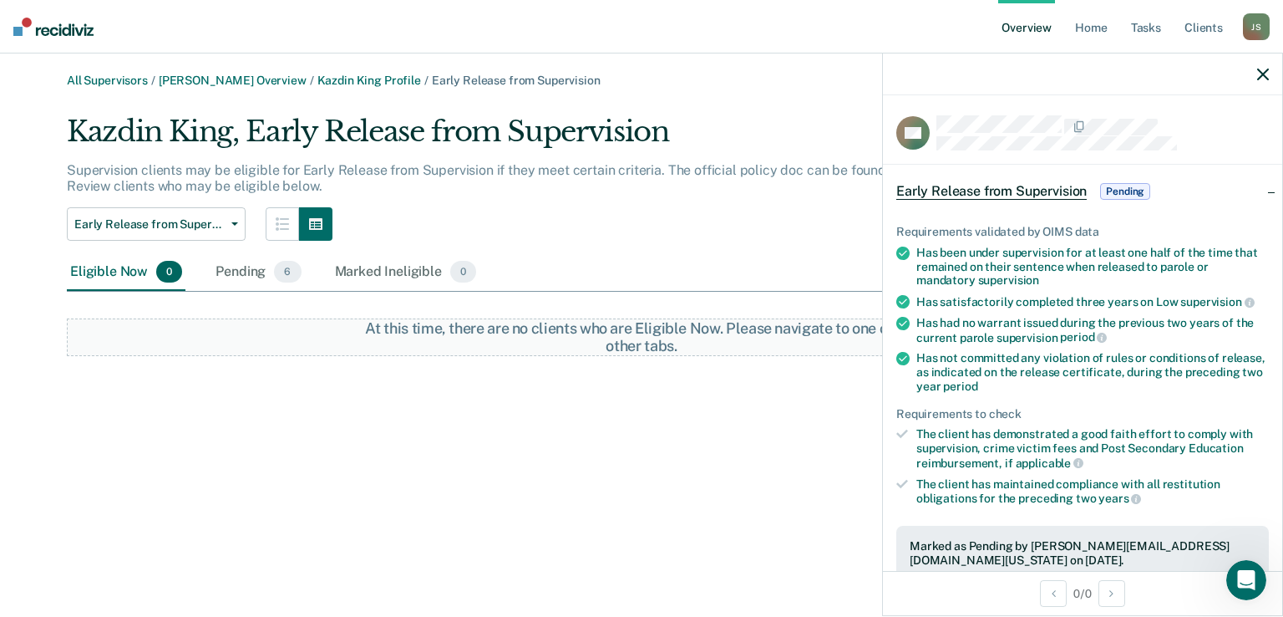
click at [1268, 79] on icon "button" at bounding box center [1264, 75] width 12 height 12
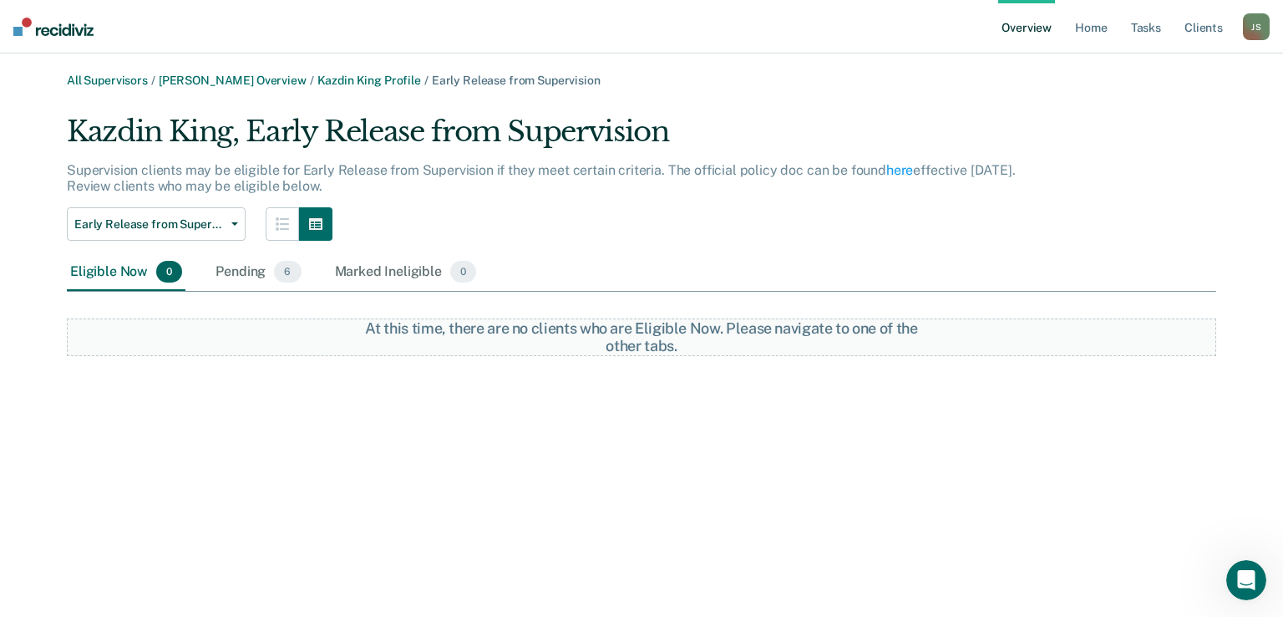
click at [536, 195] on div "Supervision clients may be eligible for Early Release from Supervision if they …" at bounding box center [548, 184] width 963 height 45
click at [231, 86] on link "[PERSON_NAME] Overview" at bounding box center [233, 81] width 148 height 14
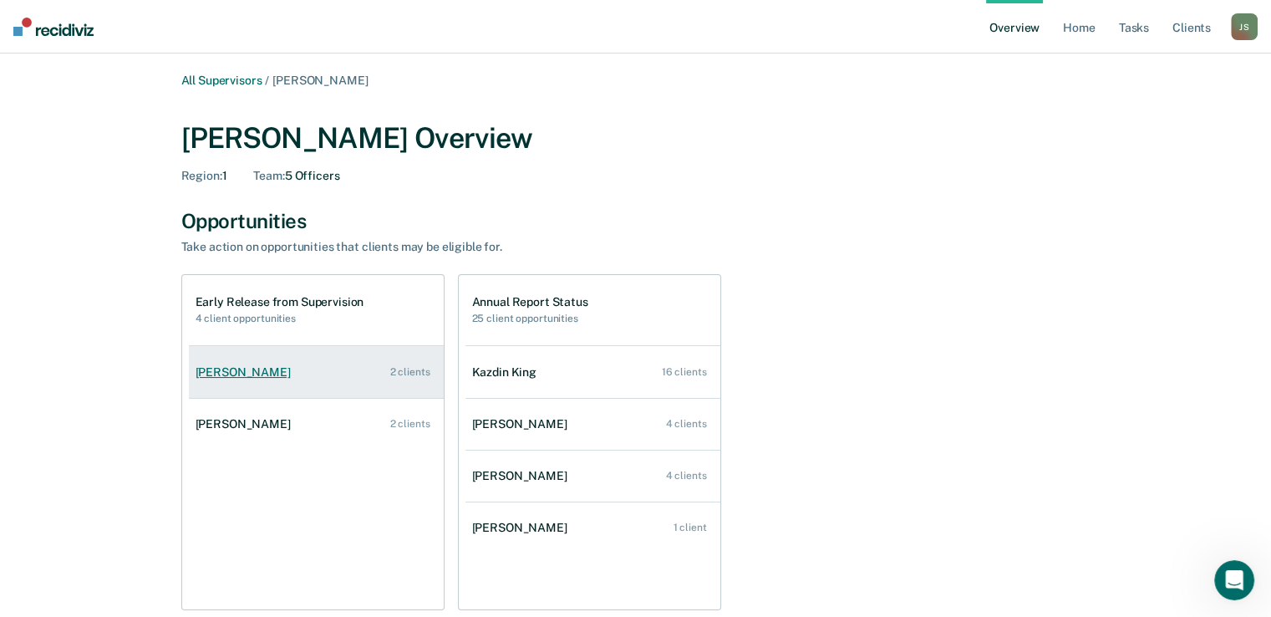
click at [348, 369] on link "[PERSON_NAME] 2 clients" at bounding box center [316, 372] width 255 height 48
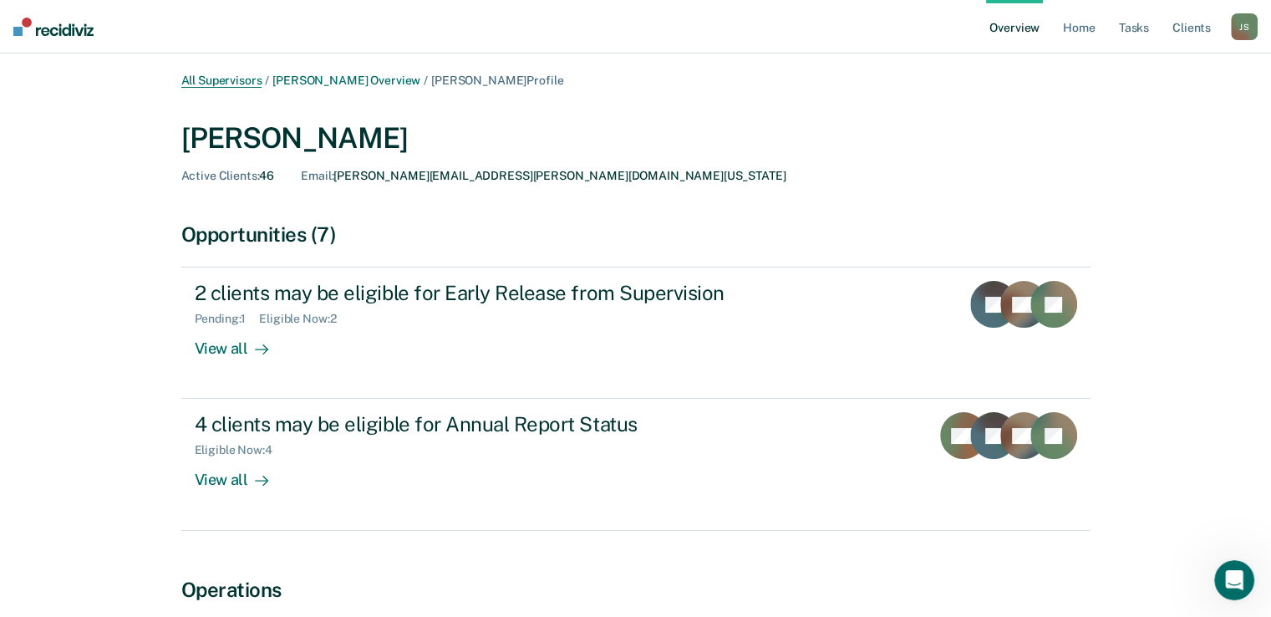
click at [259, 77] on link "All Supervisors" at bounding box center [221, 81] width 81 height 14
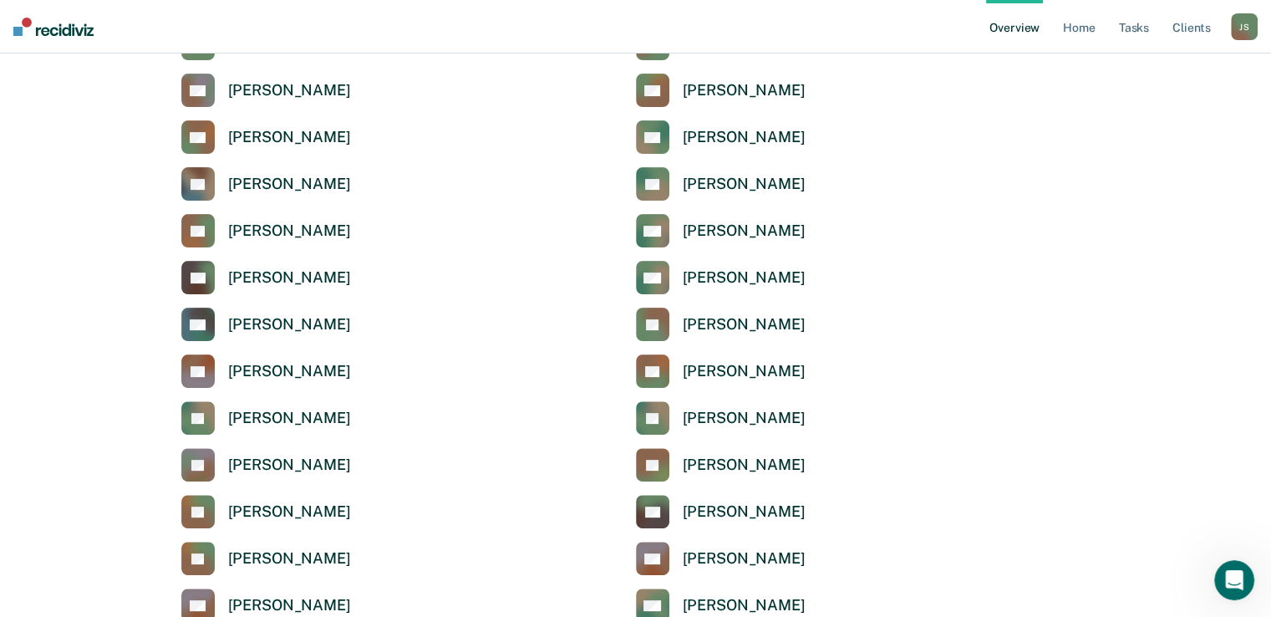
scroll to position [455, 0]
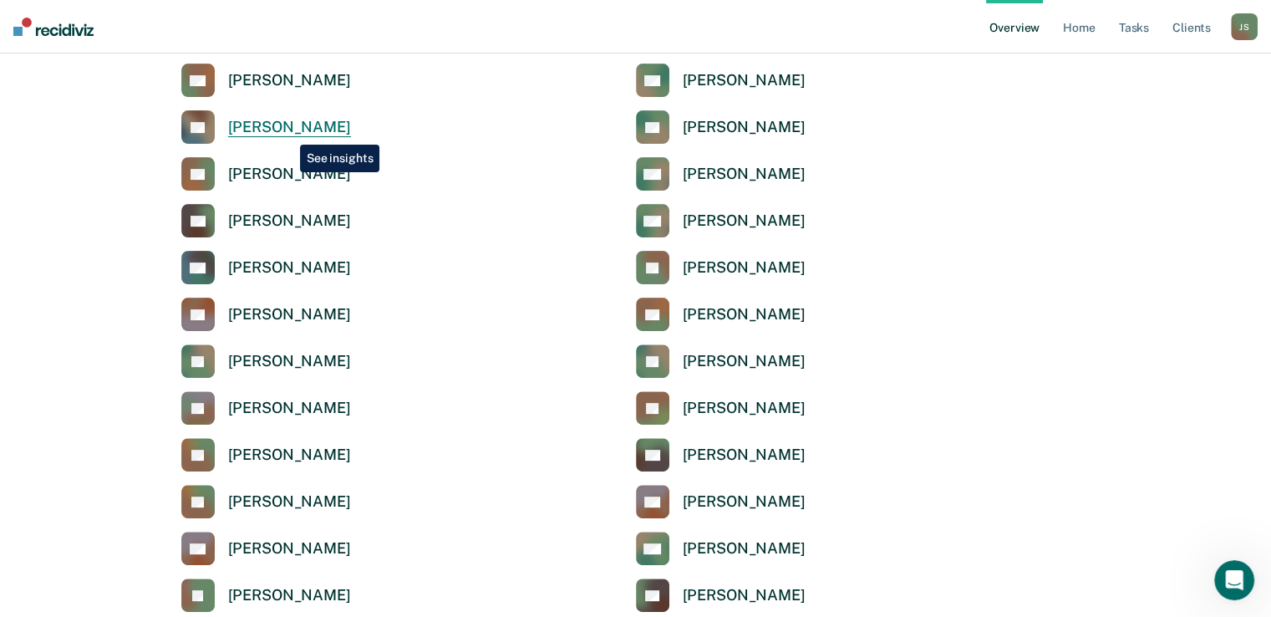
click at [287, 132] on div "[PERSON_NAME]" at bounding box center [289, 127] width 123 height 19
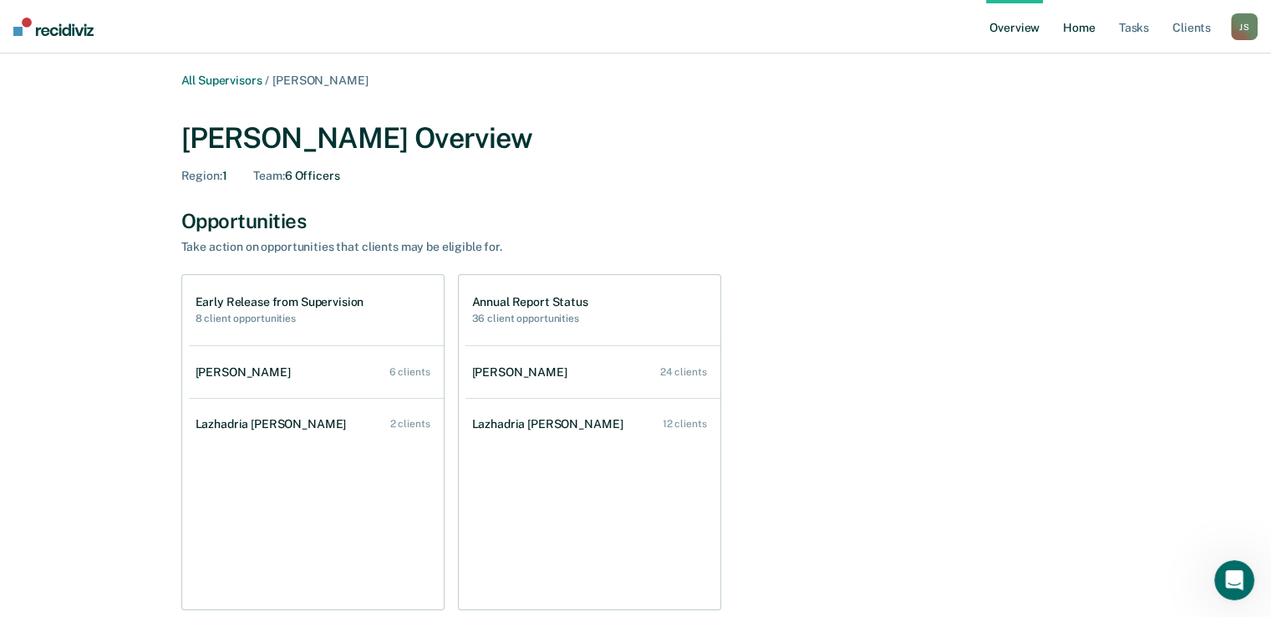
click at [1073, 33] on link "Home" at bounding box center [1079, 26] width 38 height 53
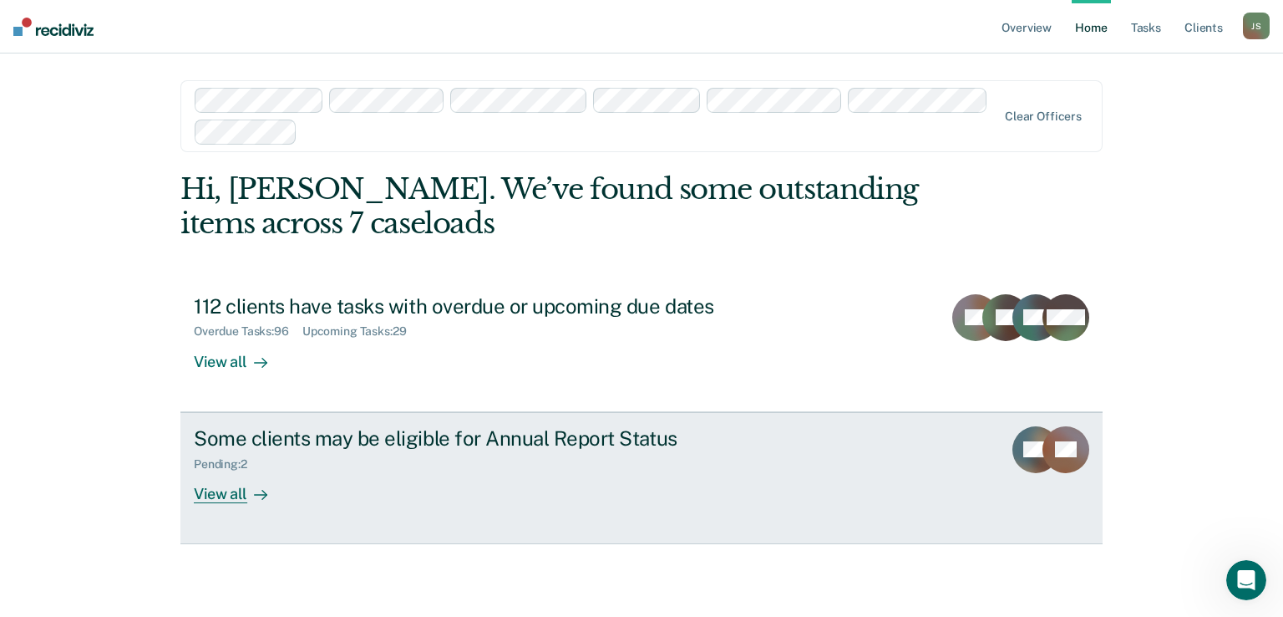
click at [231, 489] on div "View all" at bounding box center [241, 486] width 94 height 33
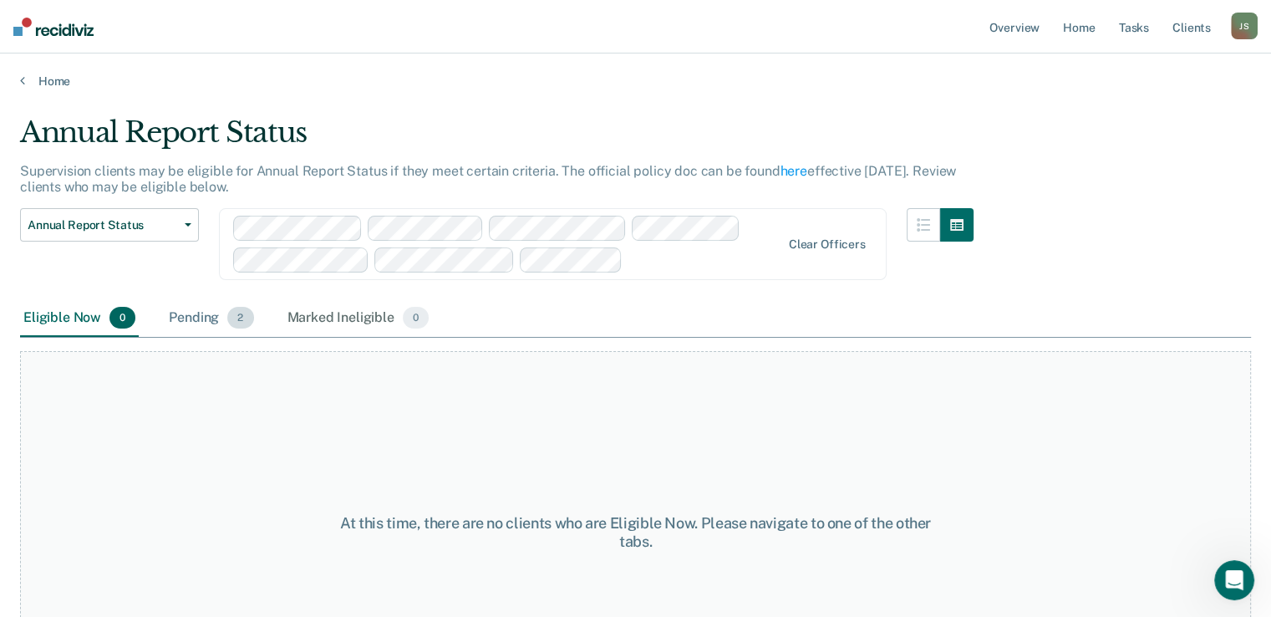
click at [197, 318] on div "Pending 2" at bounding box center [210, 318] width 91 height 37
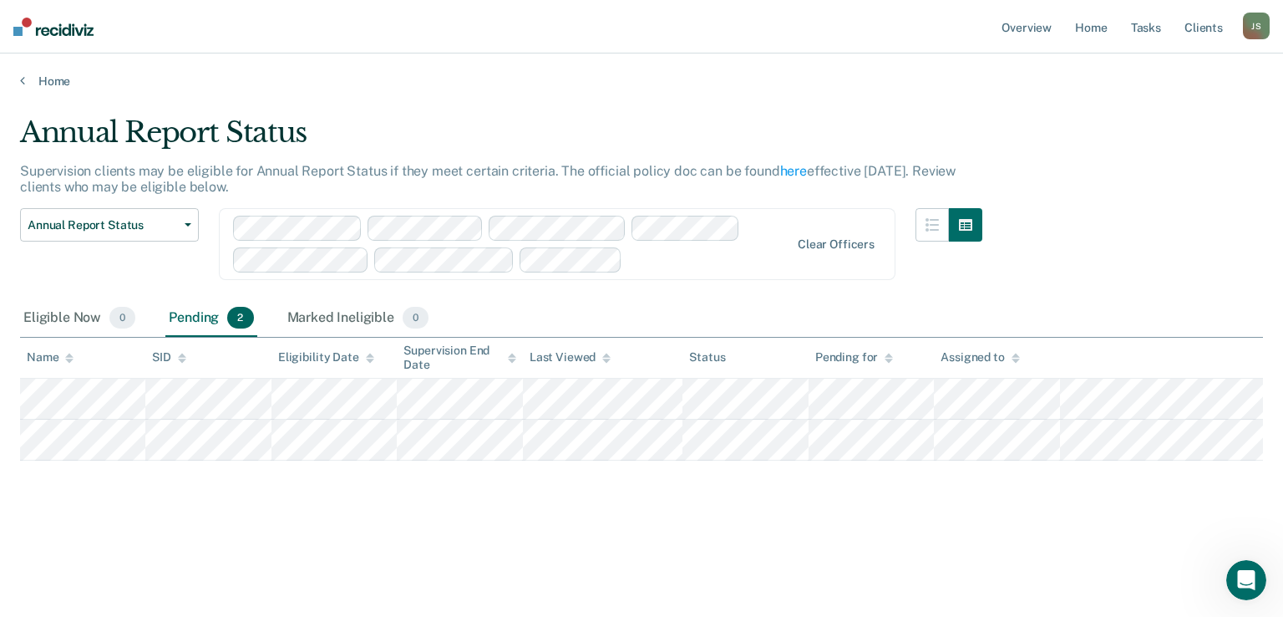
click at [1148, 183] on div "Annual Report Status Supervision clients may be eligible for Annual Report Stat…" at bounding box center [641, 303] width 1243 height 376
click at [367, 315] on div "Marked Ineligible 0" at bounding box center [358, 318] width 149 height 37
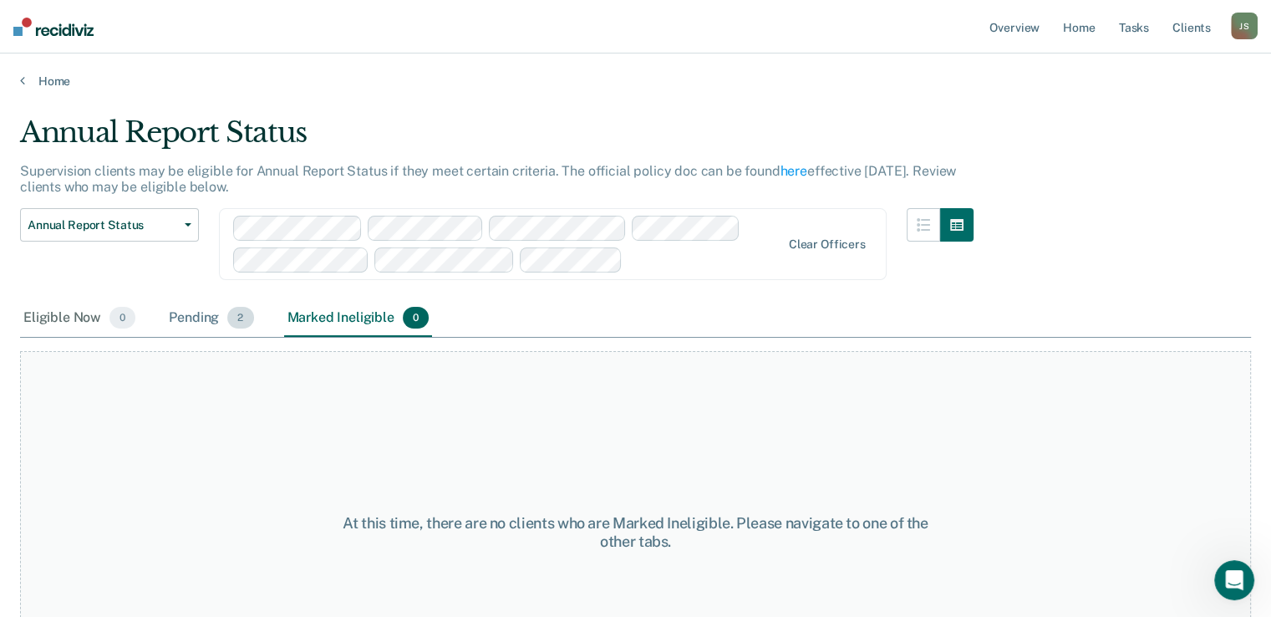
click at [205, 316] on div "Pending 2" at bounding box center [210, 318] width 91 height 37
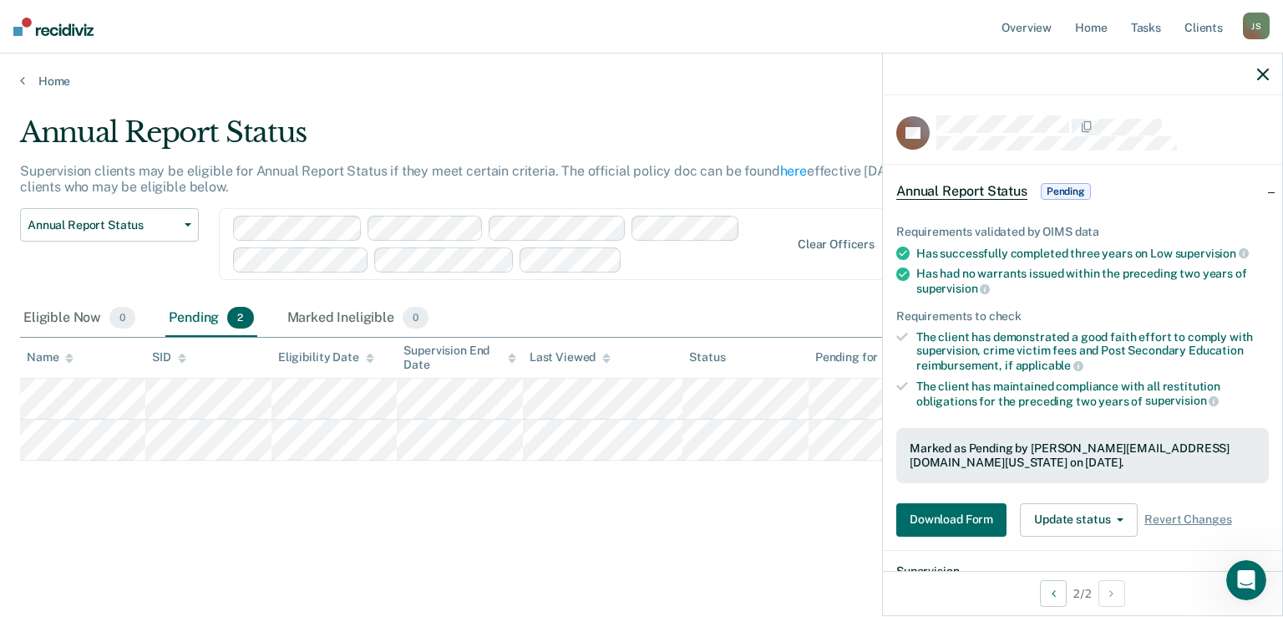
click at [729, 101] on main "Annual Report Status Supervision clients may be eligible for Annual Report Stat…" at bounding box center [641, 350] width 1283 height 523
click at [393, 314] on div "Marked Ineligible 0" at bounding box center [358, 318] width 149 height 37
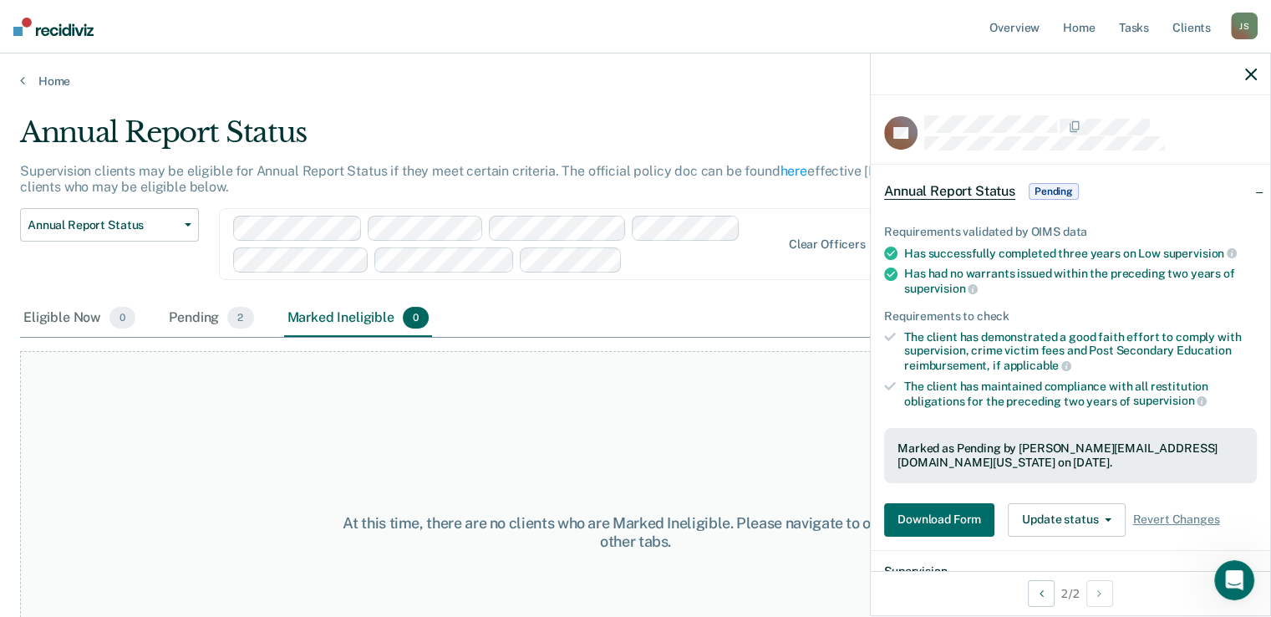
click at [411, 318] on span "0" at bounding box center [416, 318] width 26 height 22
click at [38, 319] on div "Eligible Now 0" at bounding box center [79, 318] width 119 height 37
click at [318, 308] on div "Marked Ineligible 0" at bounding box center [358, 318] width 149 height 37
click at [682, 449] on div "At this time, there are no clients who are Marked Ineligible. Please navigate t…" at bounding box center [635, 532] width 1231 height 363
click at [1248, 74] on icon "button" at bounding box center [1251, 75] width 12 height 12
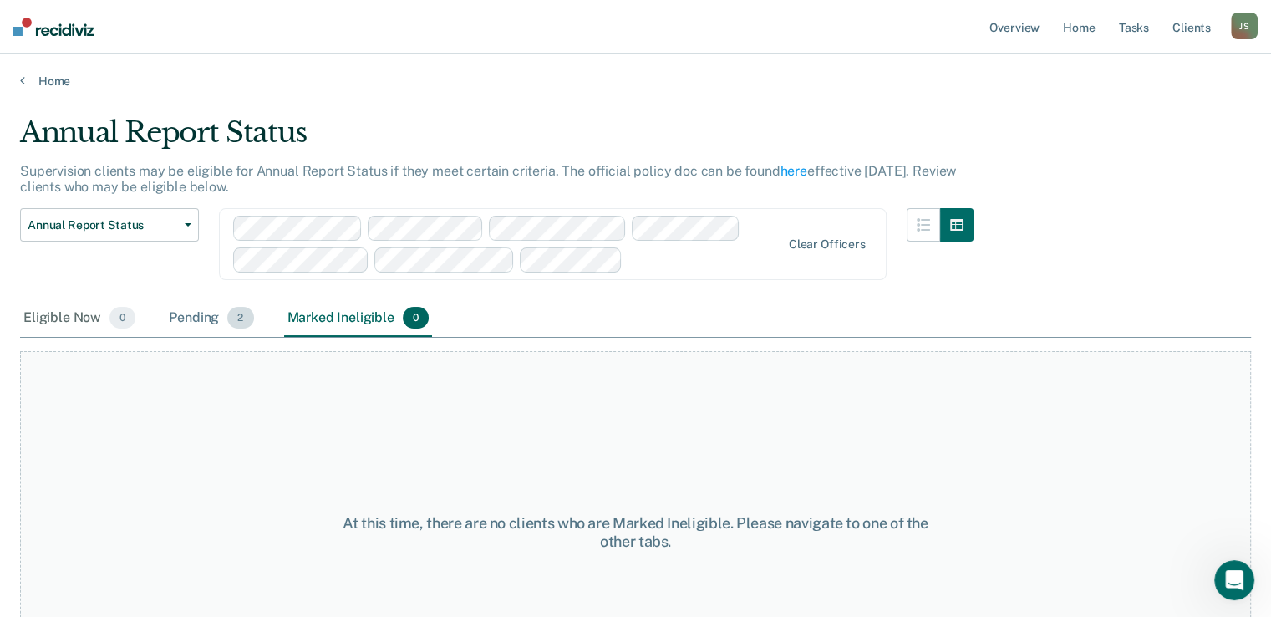
click at [195, 318] on div "Pending 2" at bounding box center [210, 318] width 91 height 37
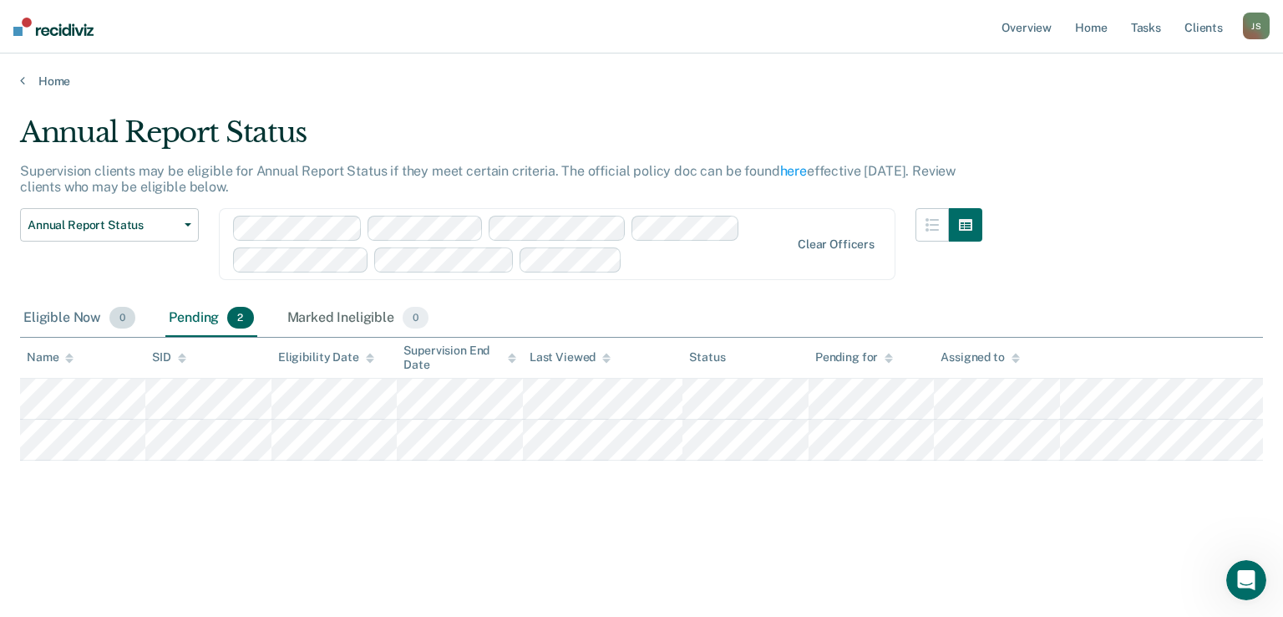
click at [50, 318] on div "Eligible Now 0" at bounding box center [79, 318] width 119 height 37
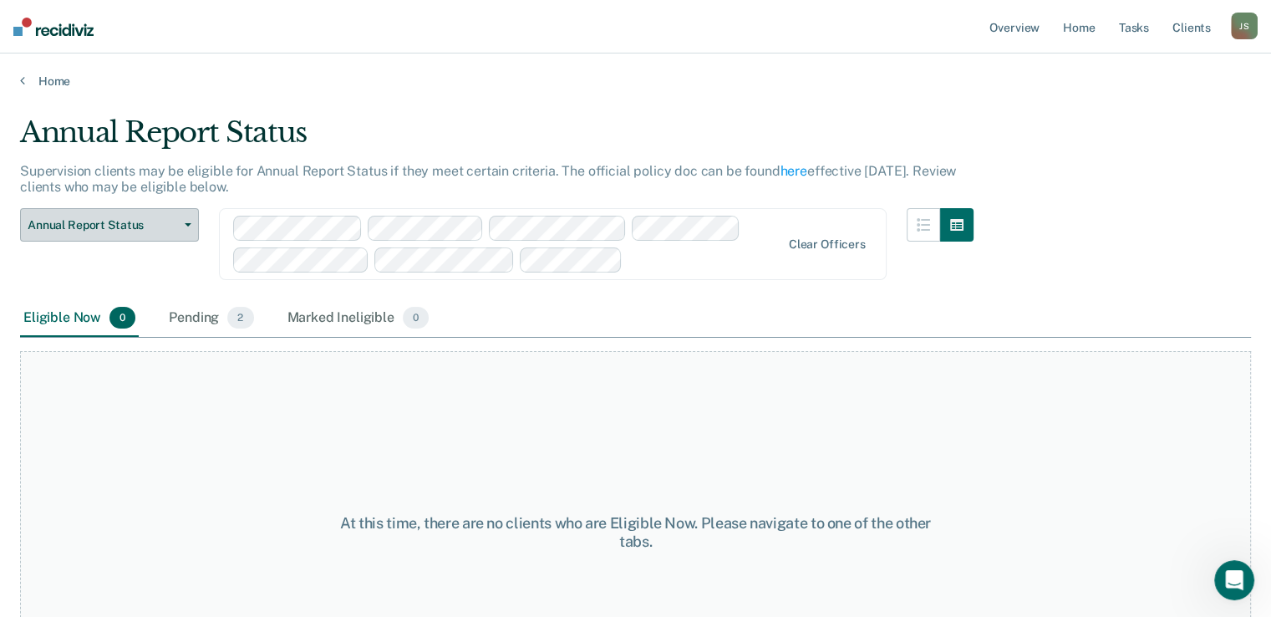
click at [181, 231] on button "Annual Report Status" at bounding box center [109, 224] width 179 height 33
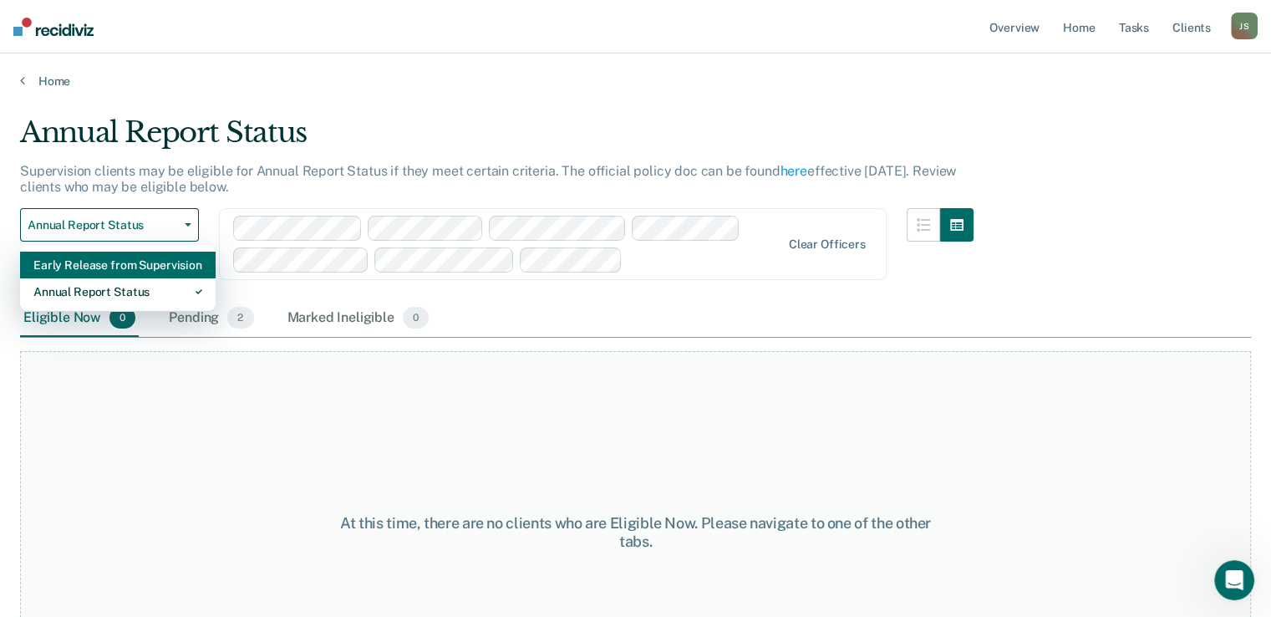
click at [131, 263] on div "Early Release from Supervision" at bounding box center [117, 265] width 169 height 27
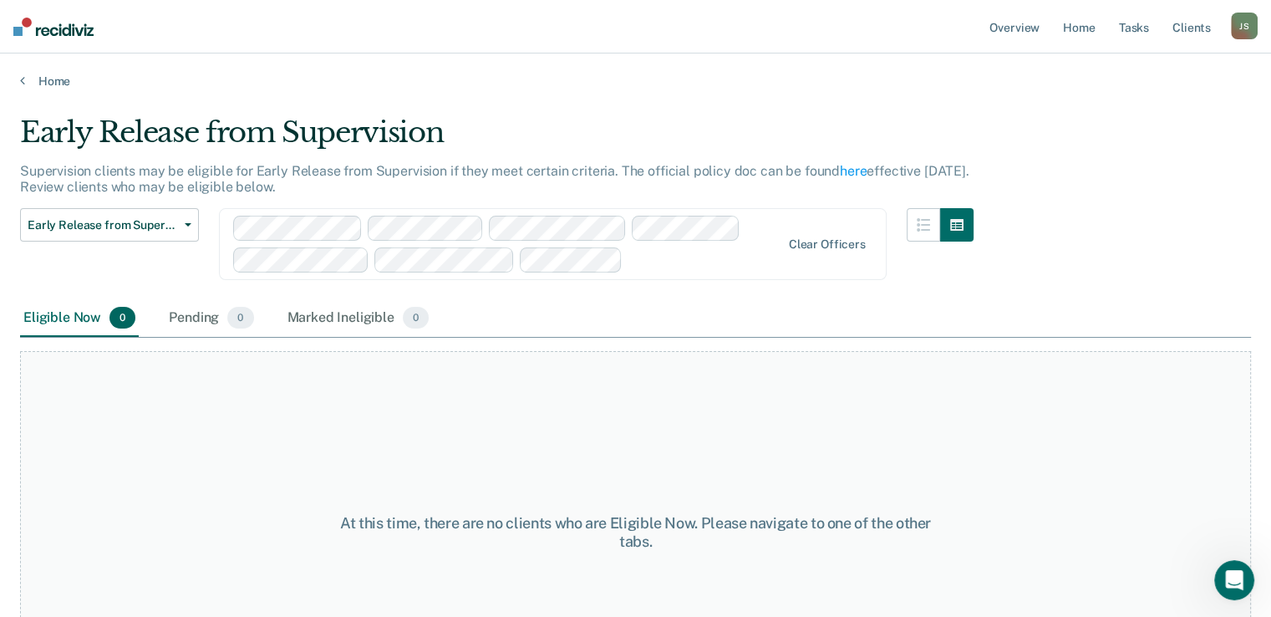
click at [597, 89] on main "Early Release from Supervision Supervision clients may be eligible for Early Re…" at bounding box center [635, 350] width 1271 height 523
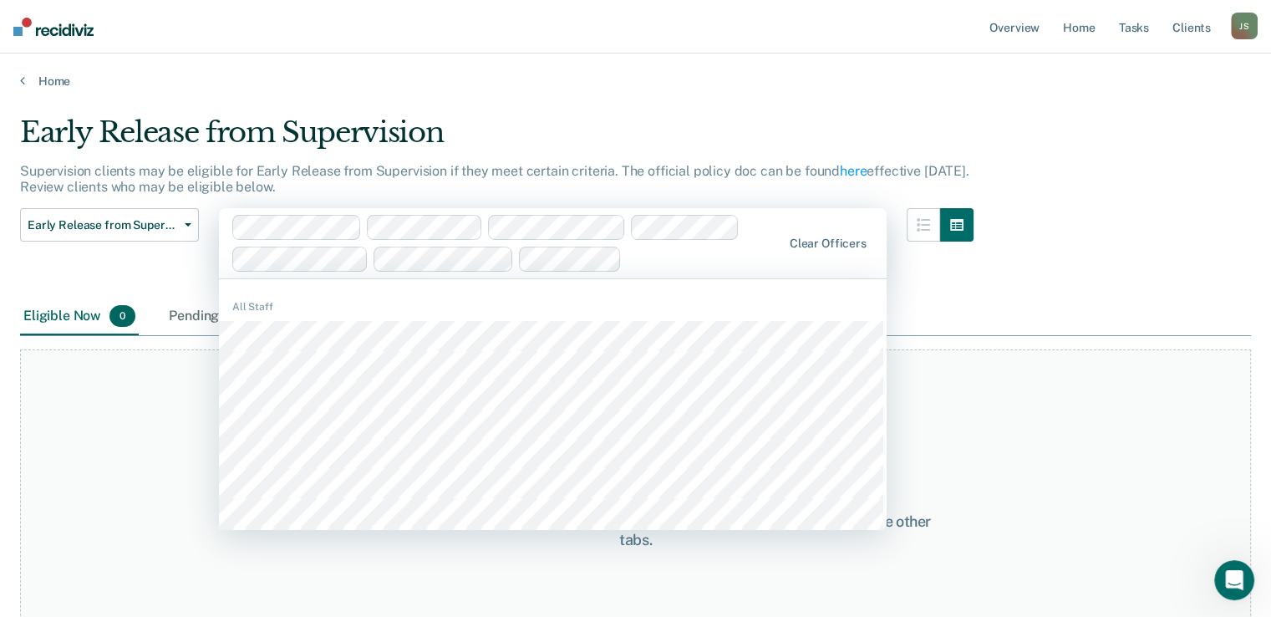
click at [657, 266] on div at bounding box center [704, 258] width 153 height 19
click at [633, 71] on div "Home" at bounding box center [635, 70] width 1271 height 35
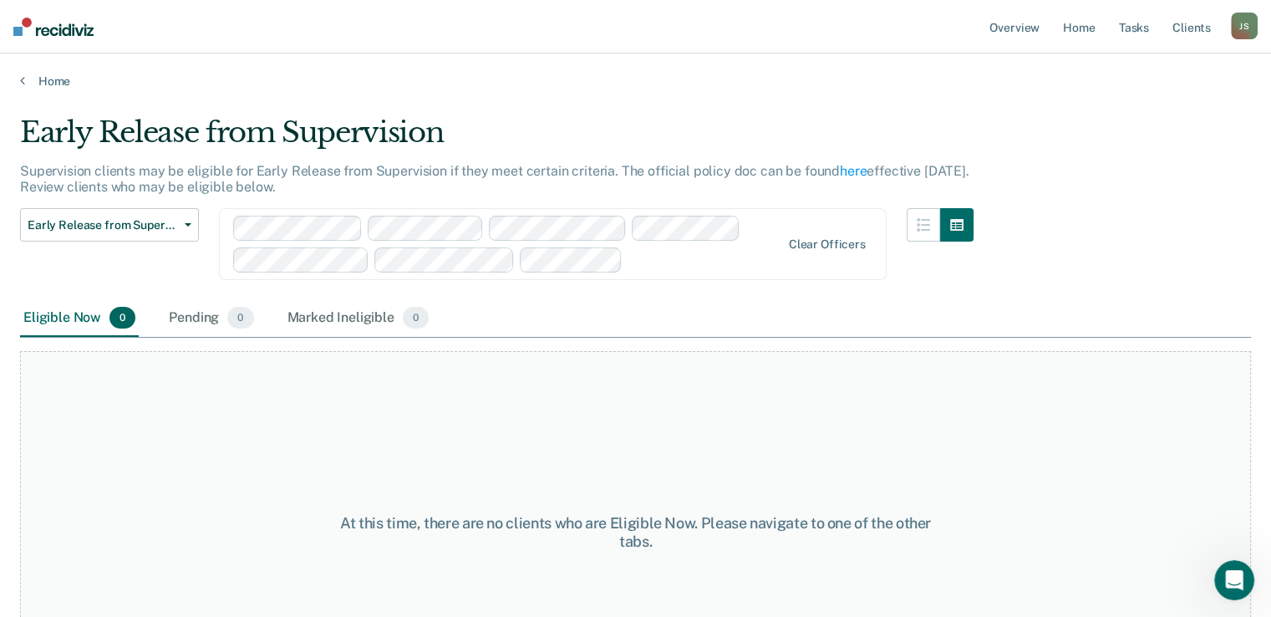
click at [722, 67] on div "Home" at bounding box center [635, 70] width 1271 height 35
click at [1010, 21] on link "Overview" at bounding box center [1014, 26] width 57 height 53
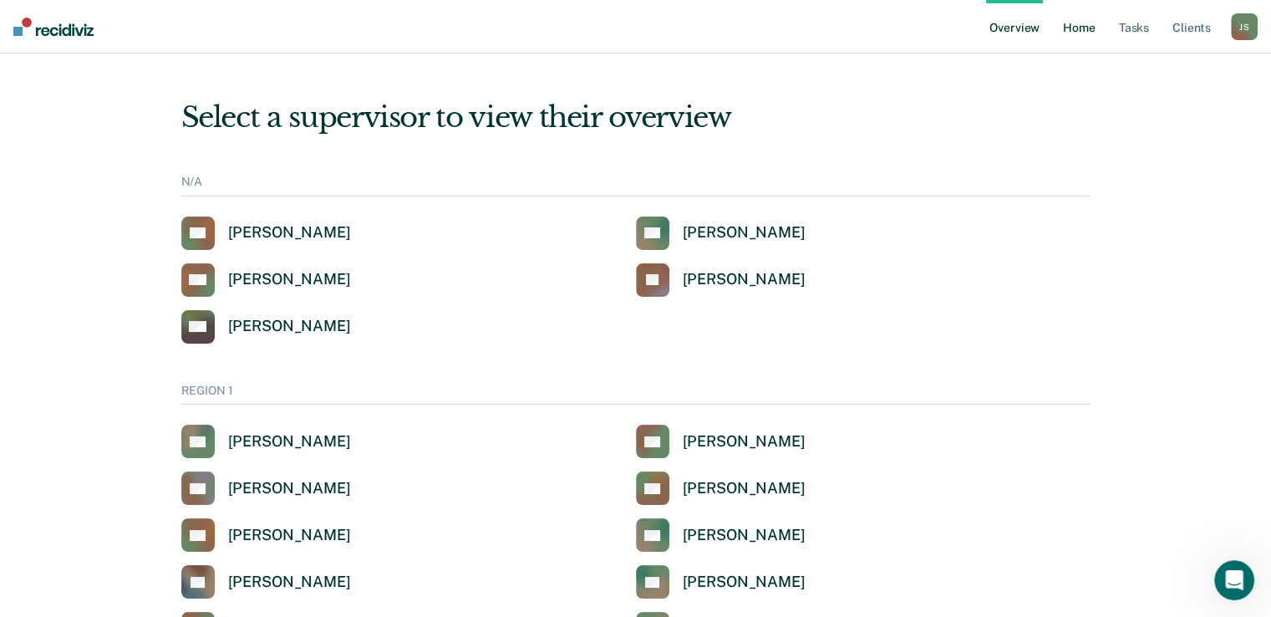
click at [1091, 21] on link "Home" at bounding box center [1079, 26] width 38 height 53
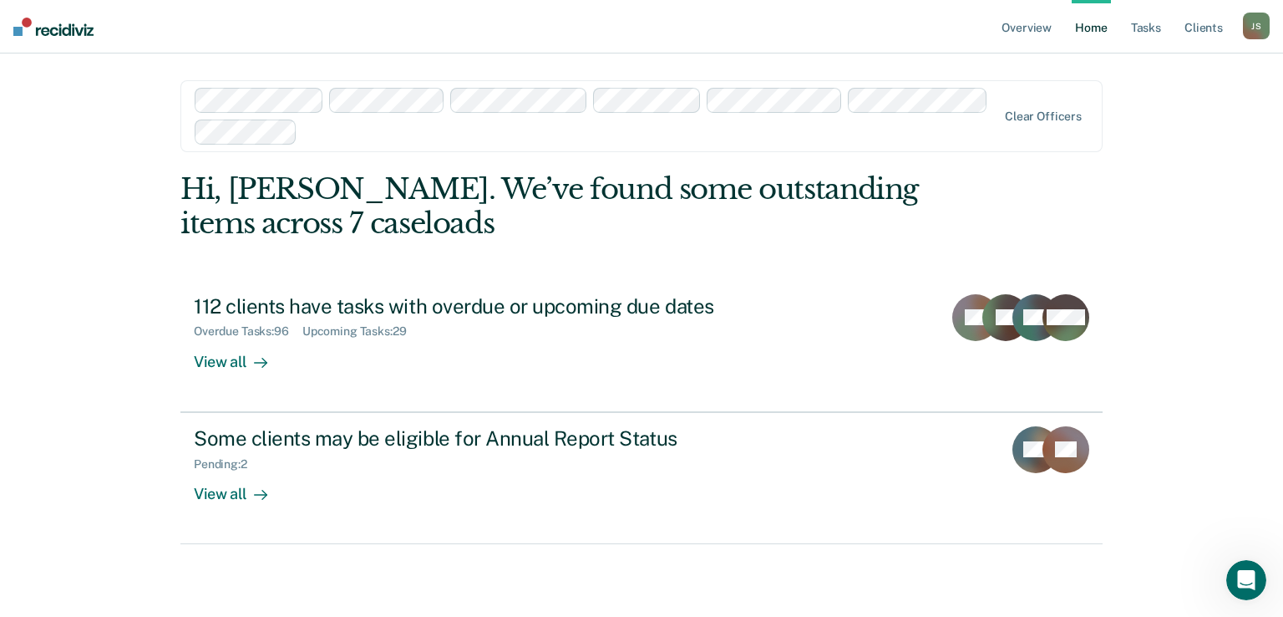
click at [91, 280] on div "Overview Home Tasks Client s [PERSON_NAME] [PERSON_NAME] Profile How it works L…" at bounding box center [641, 308] width 1283 height 617
